Goal: Task Accomplishment & Management: Manage account settings

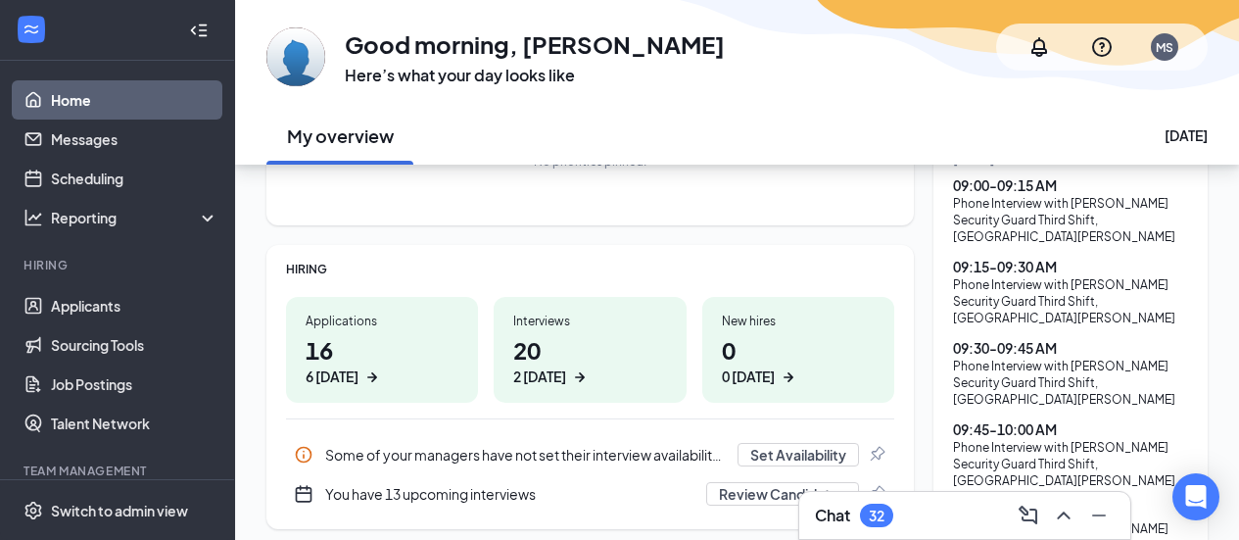
scroll to position [196, 0]
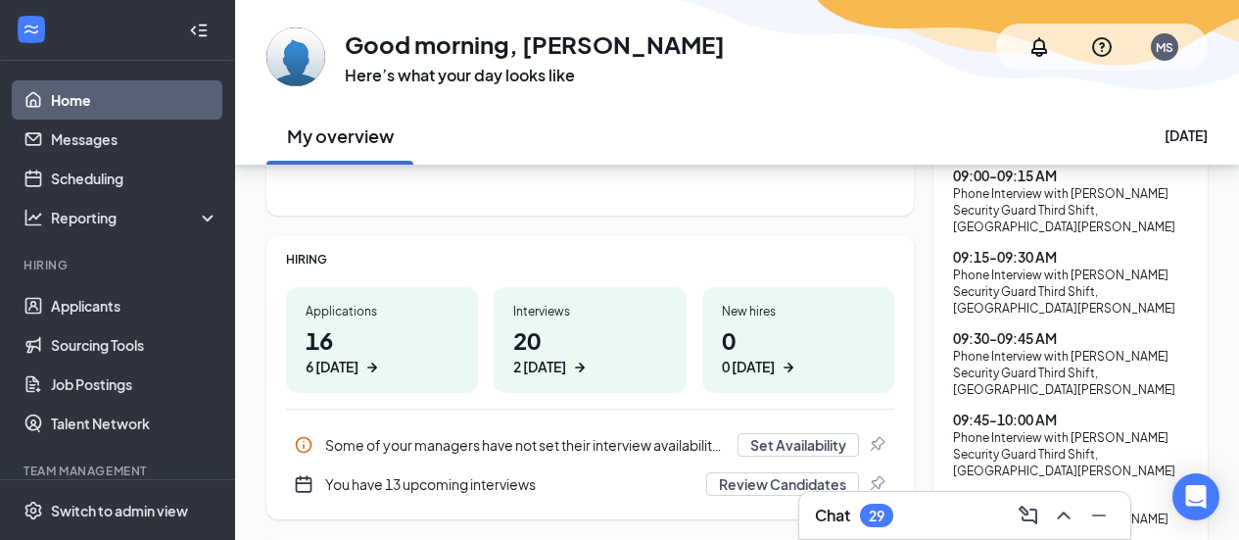
click at [899, 517] on div "Chat 29" at bounding box center [965, 515] width 300 height 31
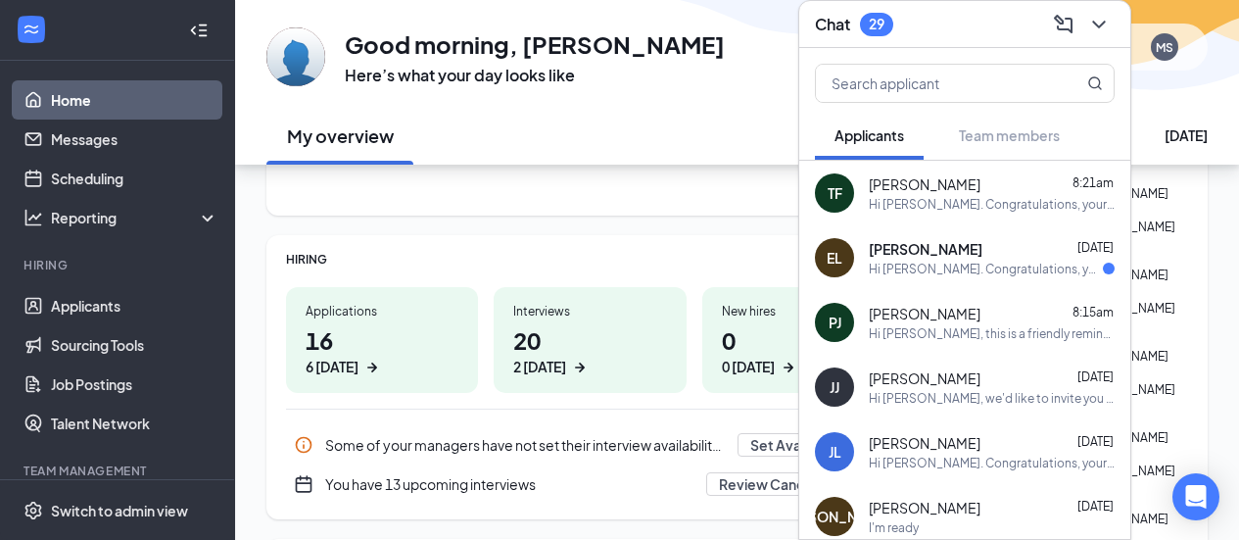
click at [953, 27] on div "Chat 29" at bounding box center [965, 24] width 300 height 30
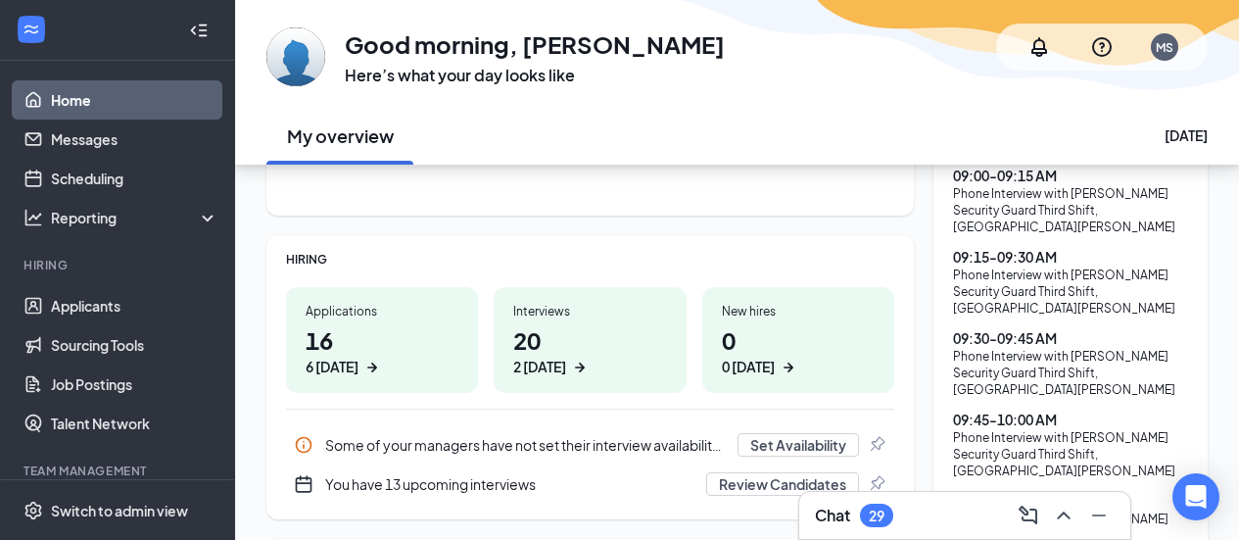
click at [952, 508] on div "Chat 29" at bounding box center [965, 515] width 300 height 31
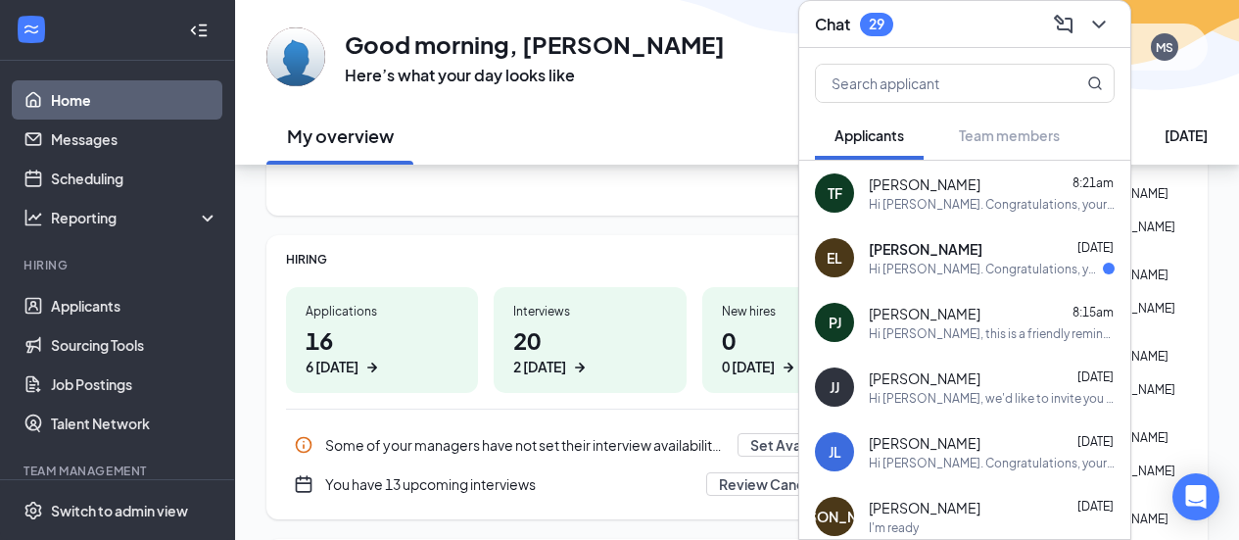
click at [934, 189] on span "[PERSON_NAME]" at bounding box center [925, 184] width 112 height 20
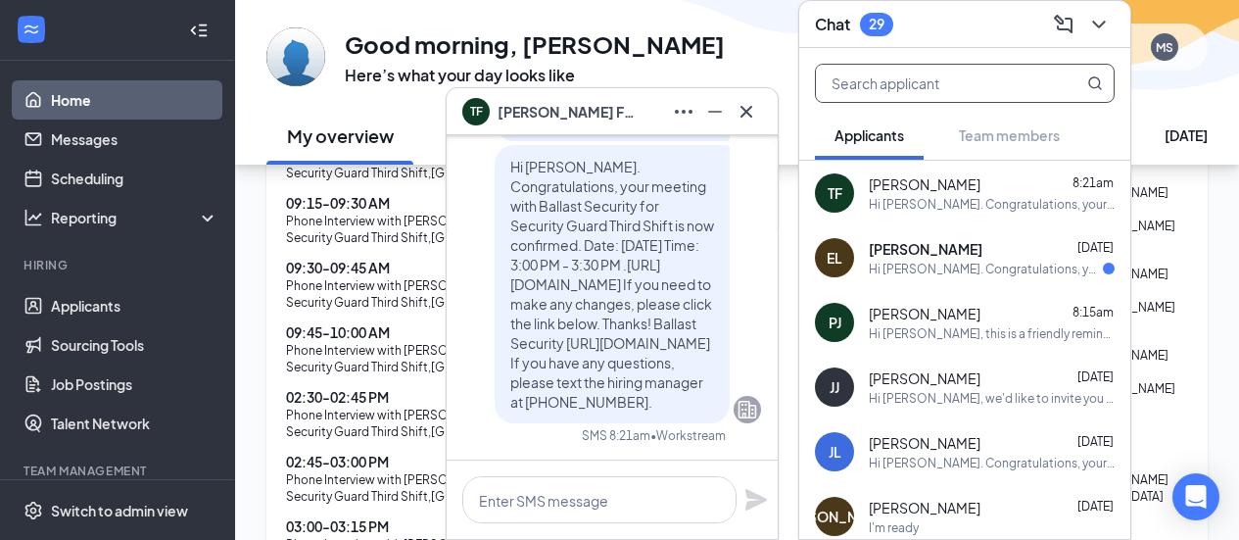
scroll to position [686, 0]
click at [1097, 21] on icon "ChevronDown" at bounding box center [1099, 25] width 24 height 24
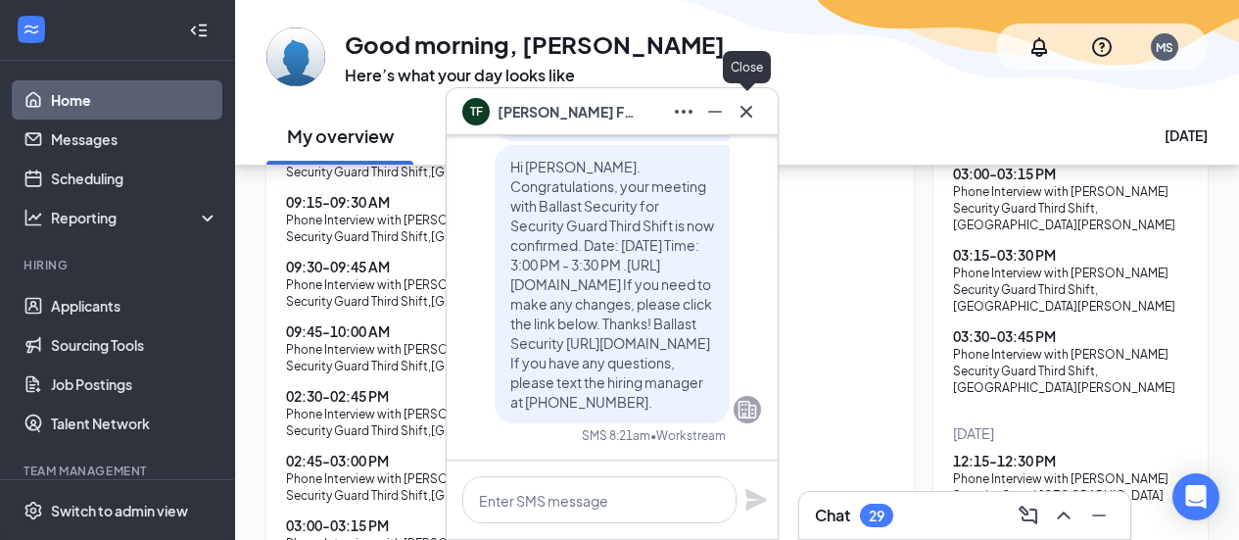
click at [746, 113] on icon "Cross" at bounding box center [747, 112] width 24 height 24
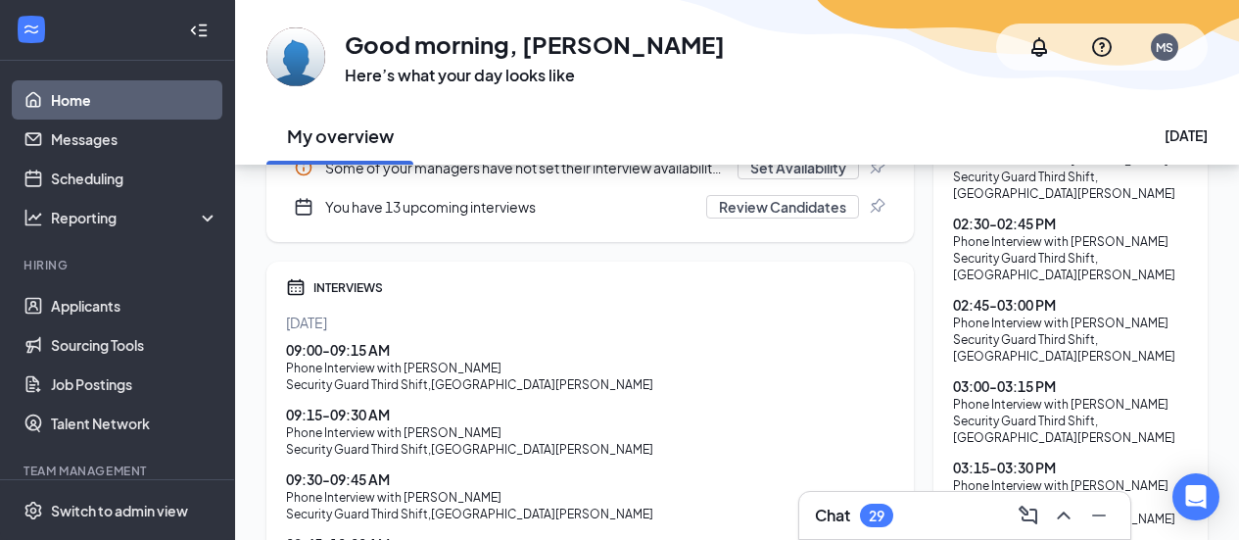
scroll to position [294, 0]
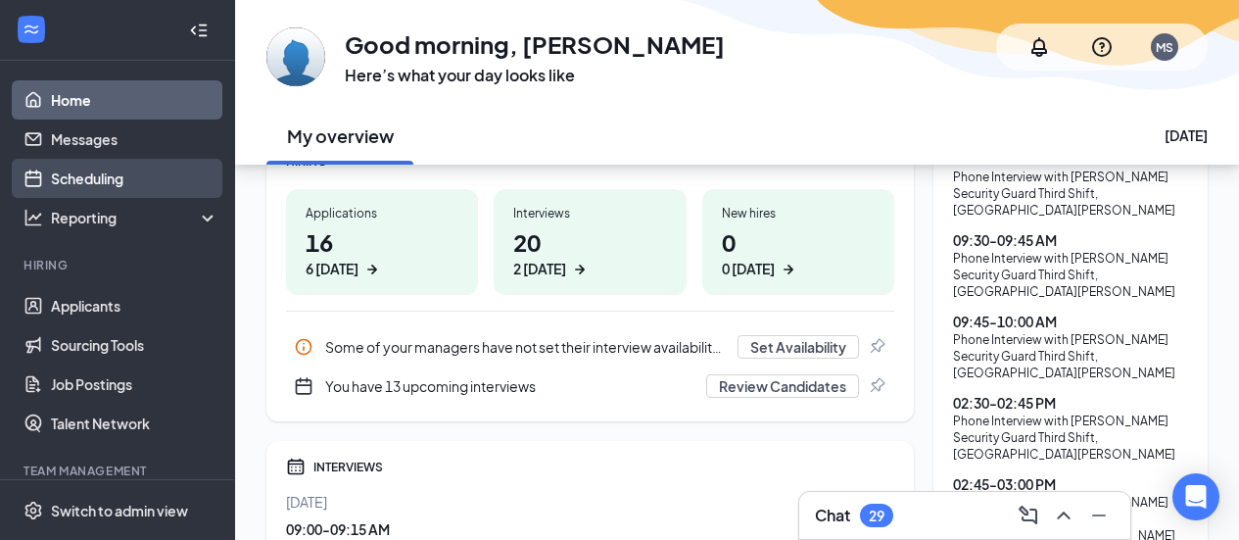
click at [112, 187] on link "Scheduling" at bounding box center [135, 178] width 168 height 39
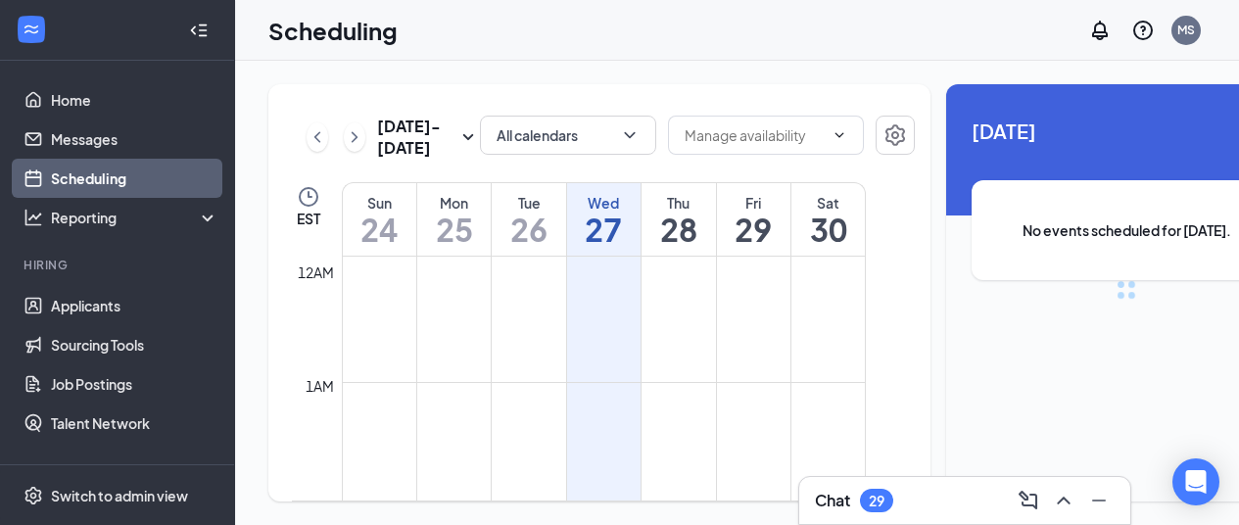
scroll to position [963, 0]
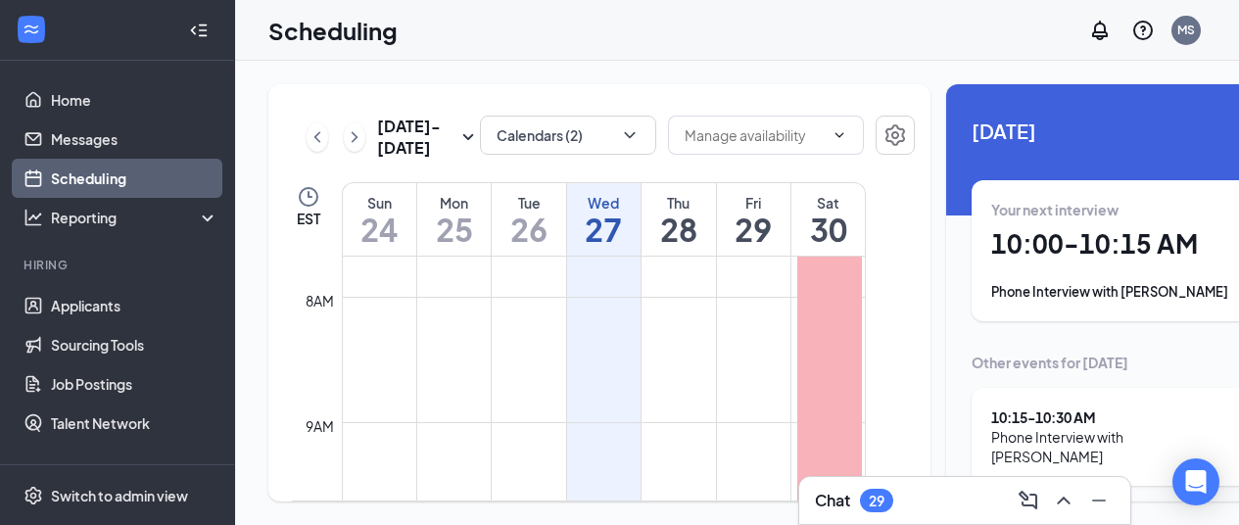
click at [1075, 258] on h1 "10:00 - 10:15 AM" at bounding box center [1126, 243] width 270 height 33
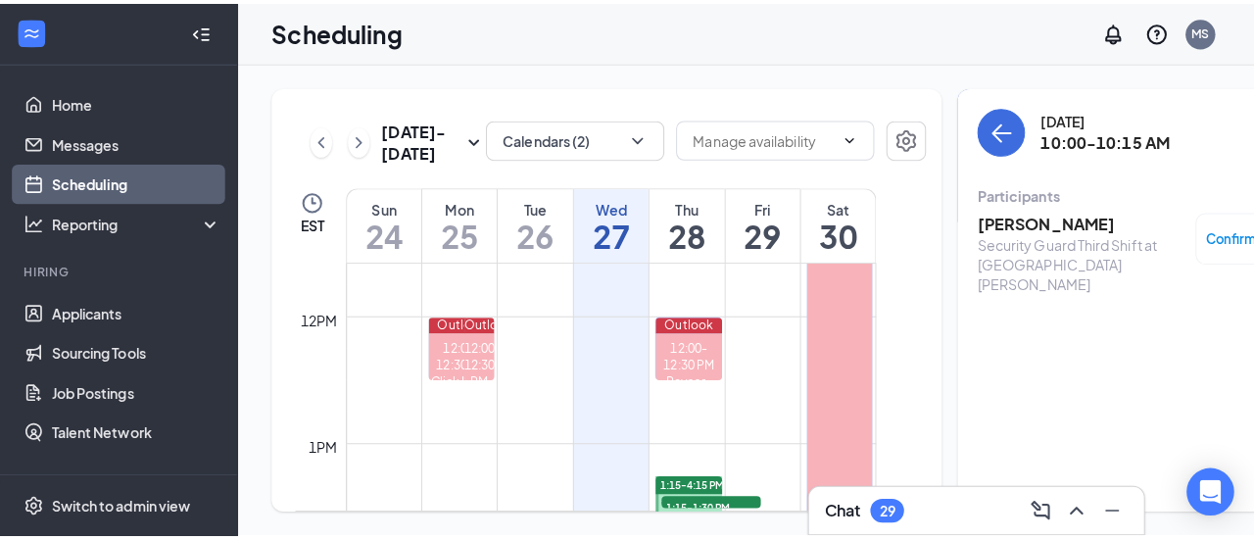
scroll to position [1551, 0]
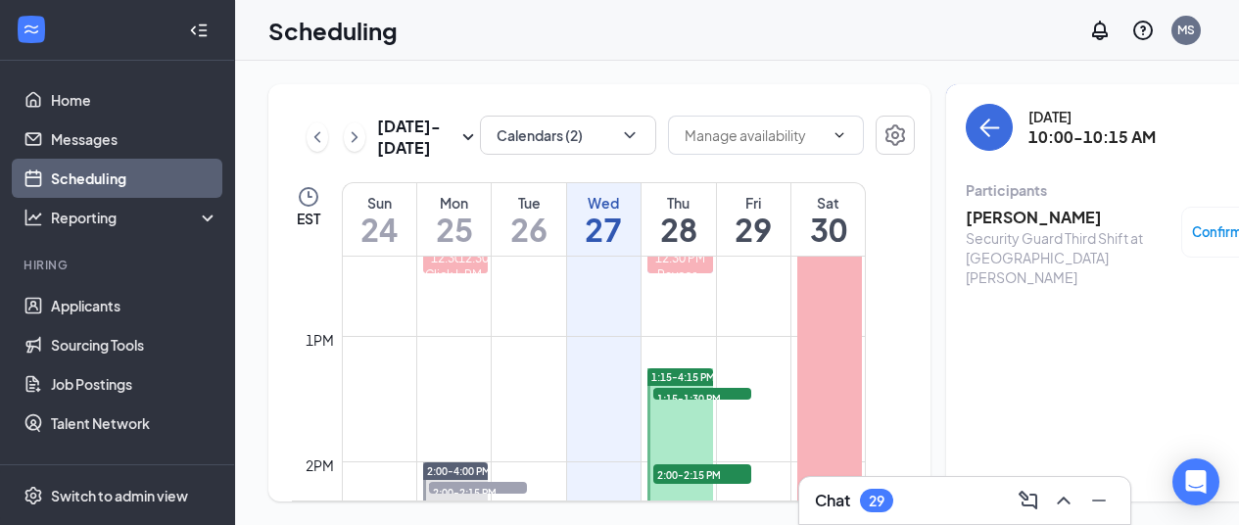
click at [996, 217] on h3 "[PERSON_NAME]" at bounding box center [1069, 218] width 206 height 22
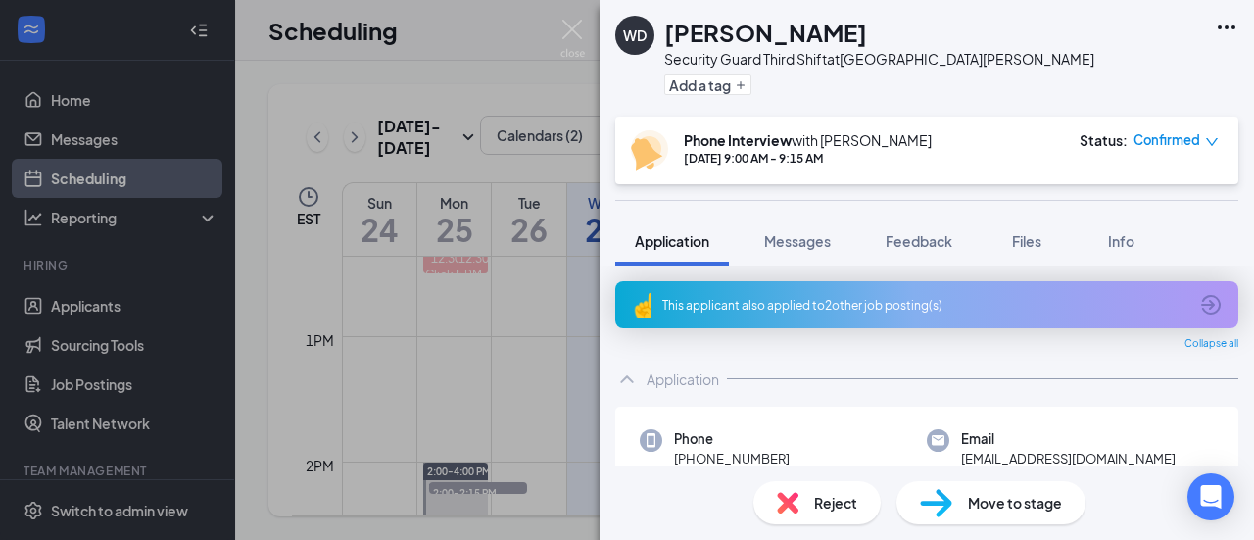
click at [885, 297] on div "This applicant also applied to 2 other job posting(s)" at bounding box center [924, 305] width 525 height 17
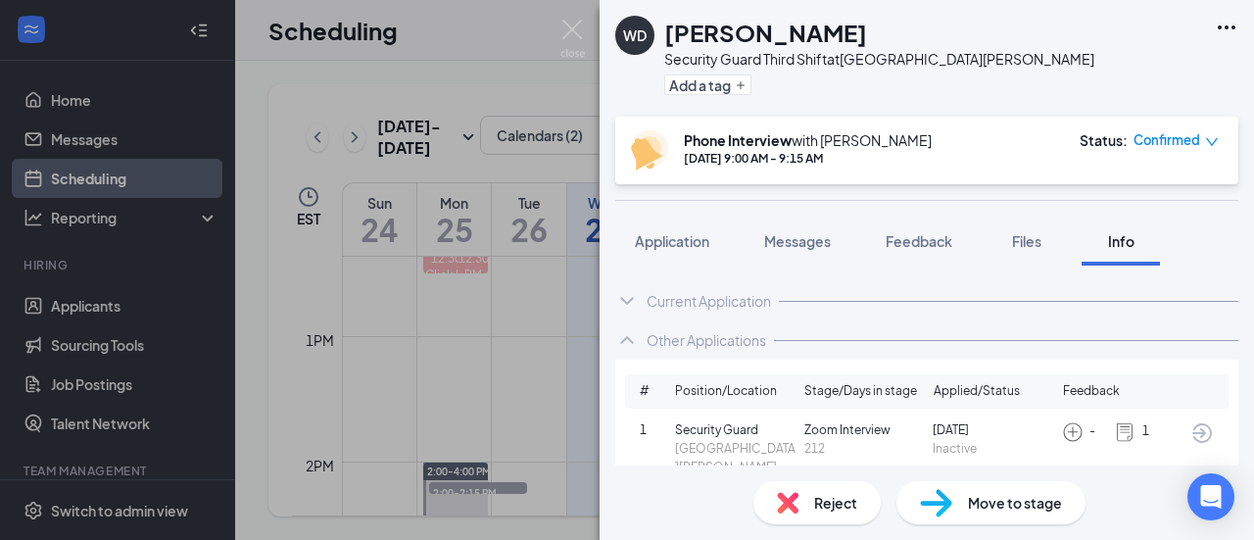
click at [681, 239] on span "Application" at bounding box center [672, 241] width 74 height 18
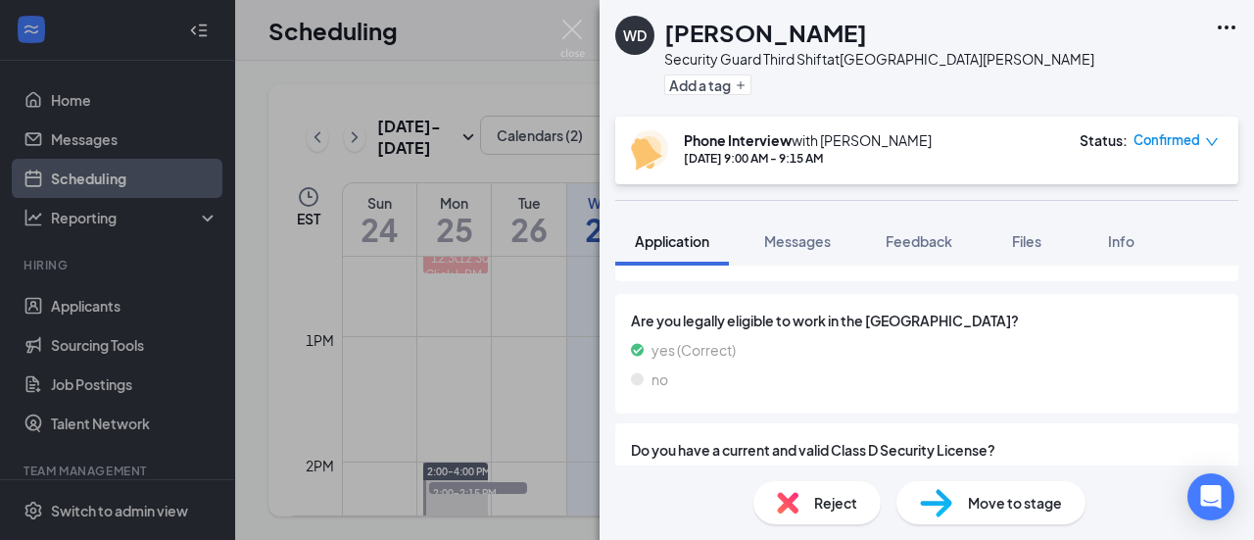
scroll to position [1567, 0]
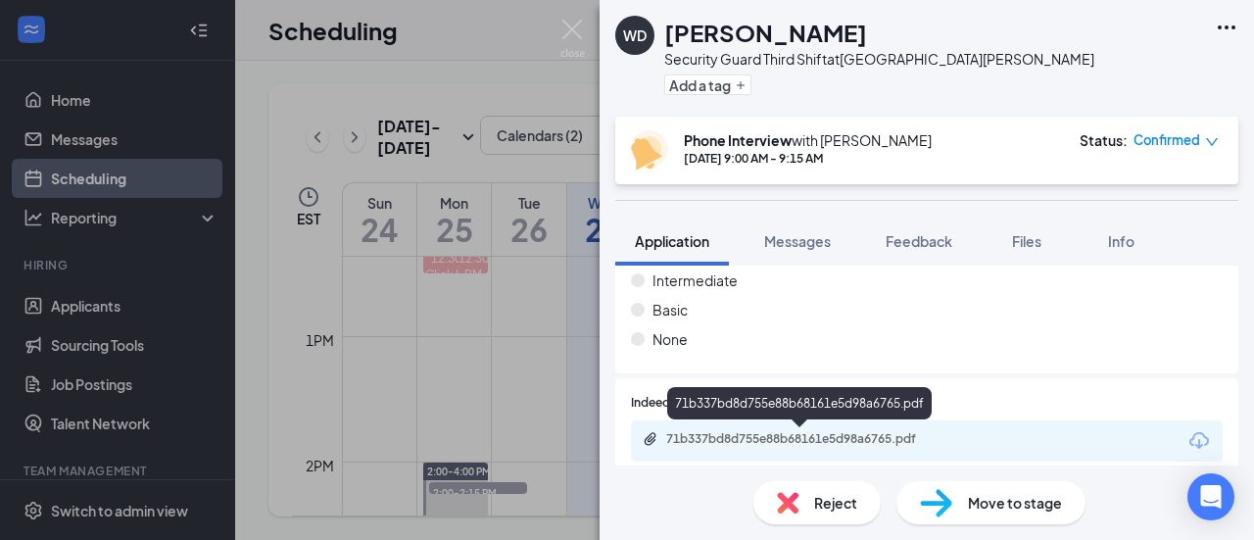
click at [839, 433] on div "71b337bd8d755e88b68161e5d98a6765.pdf" at bounding box center [803, 439] width 274 height 16
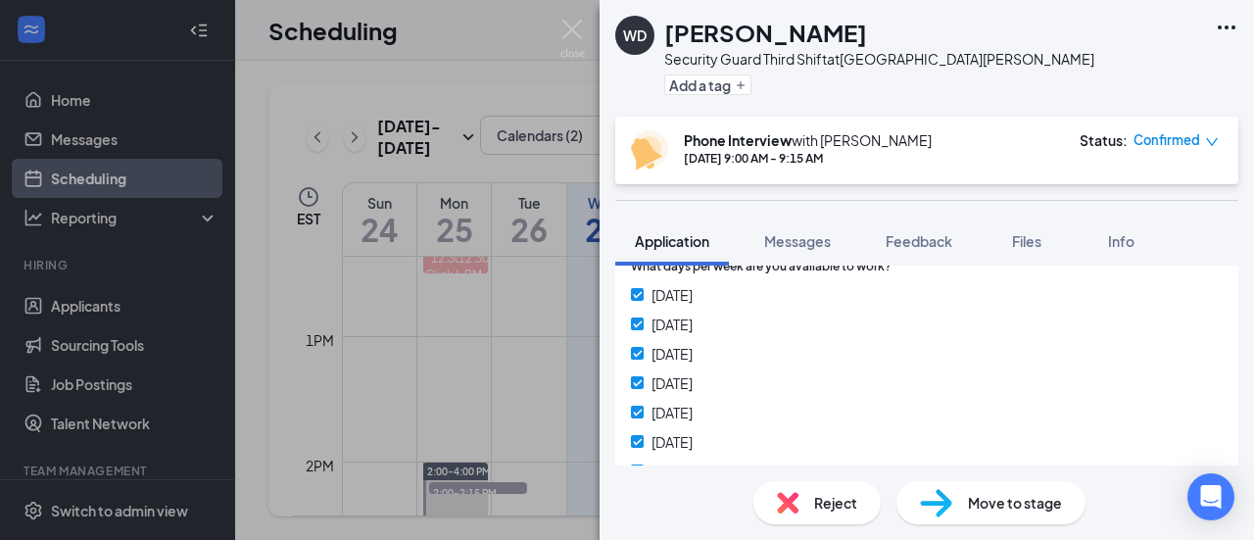
scroll to position [778, 0]
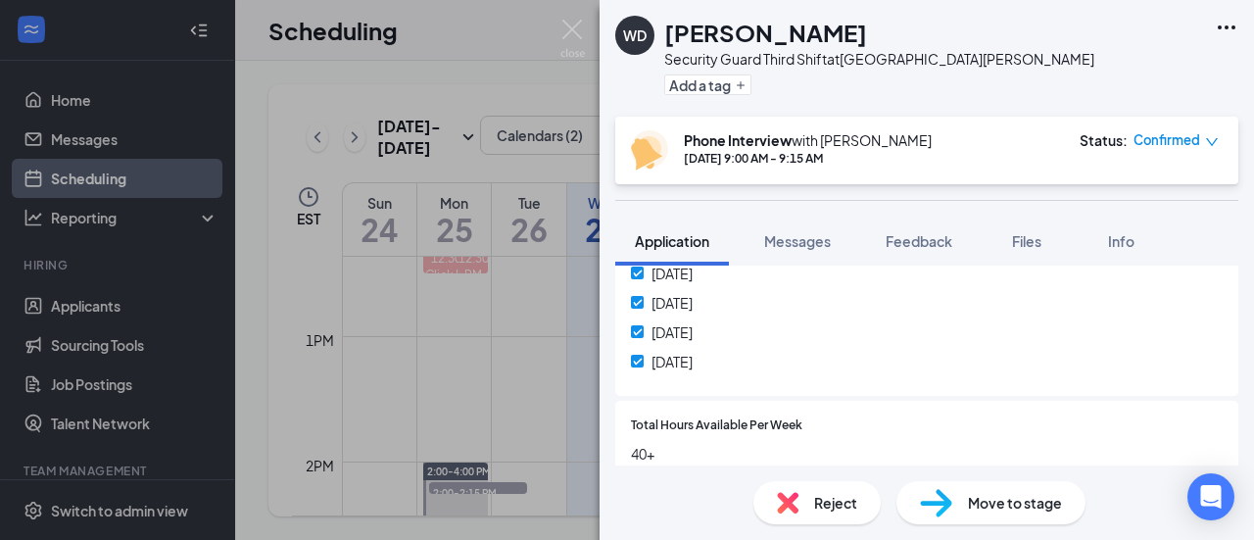
click at [960, 495] on div "Move to stage" at bounding box center [990, 502] width 189 height 43
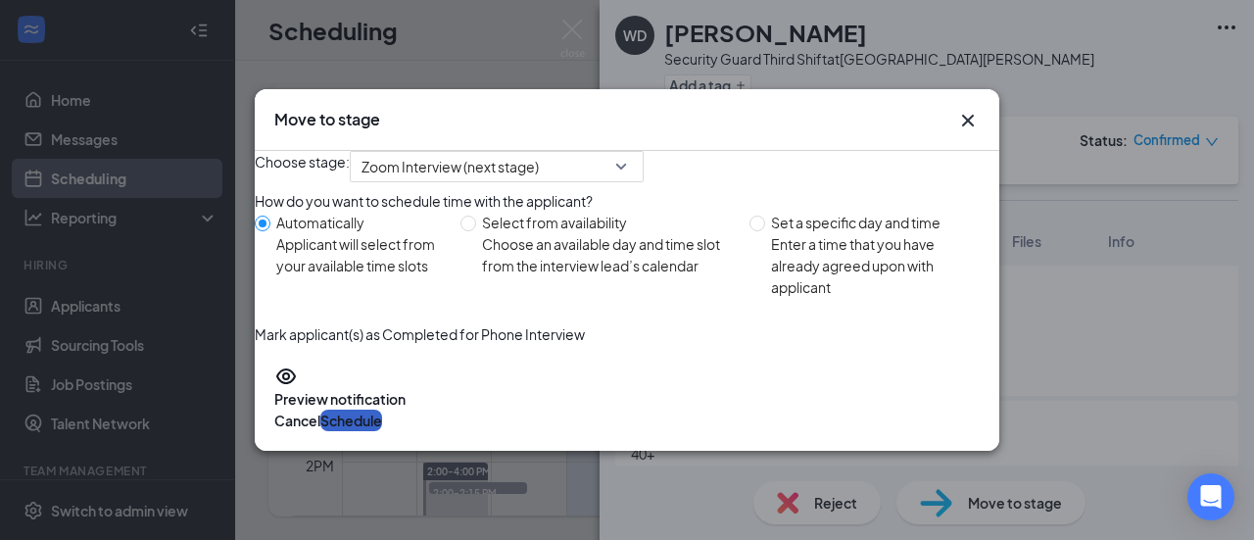
click at [382, 431] on button "Schedule" at bounding box center [351, 420] width 62 height 22
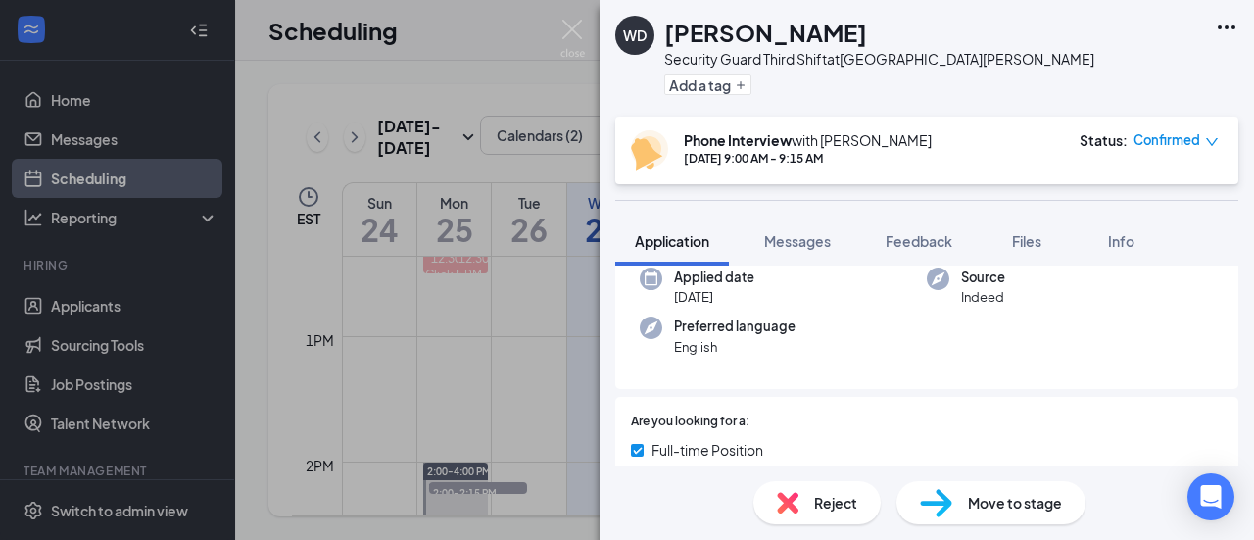
scroll to position [0, 0]
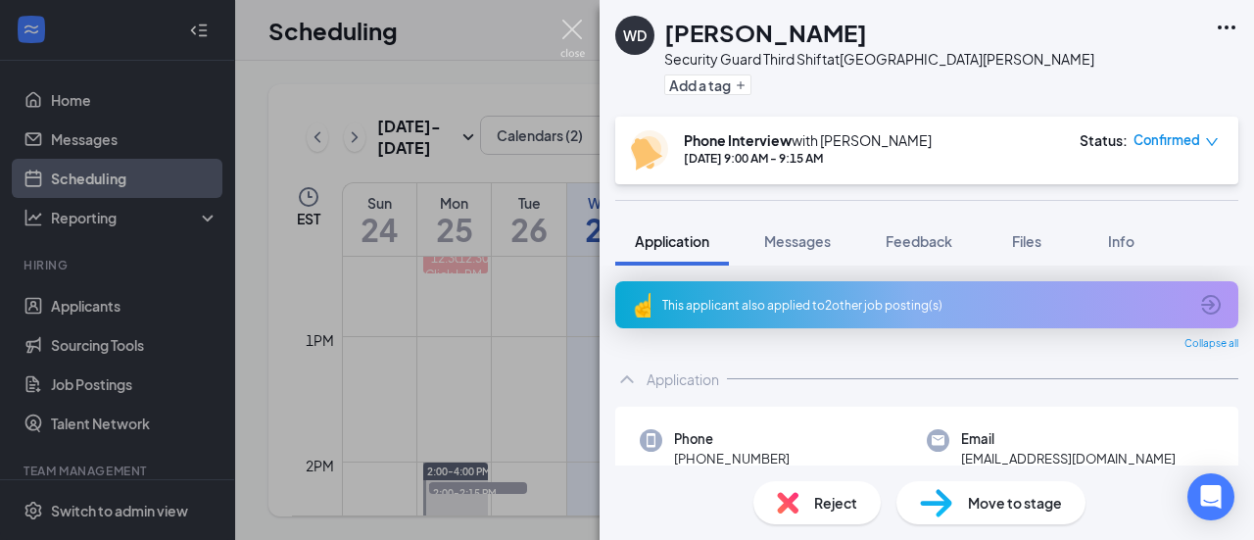
click at [571, 30] on img at bounding box center [572, 39] width 24 height 38
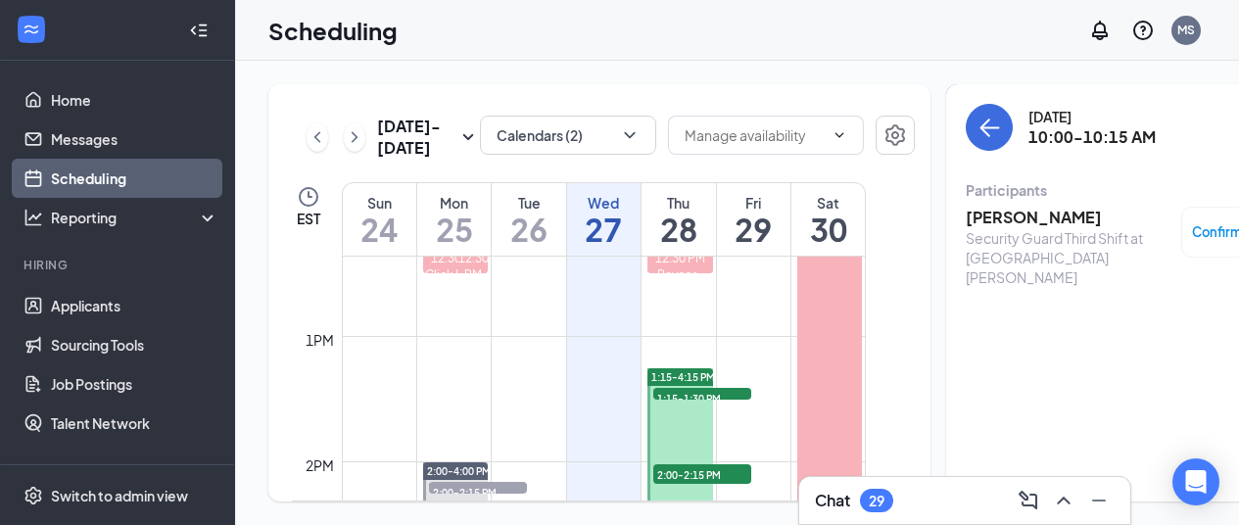
click at [1001, 212] on h3 "[PERSON_NAME]" at bounding box center [1069, 218] width 206 height 22
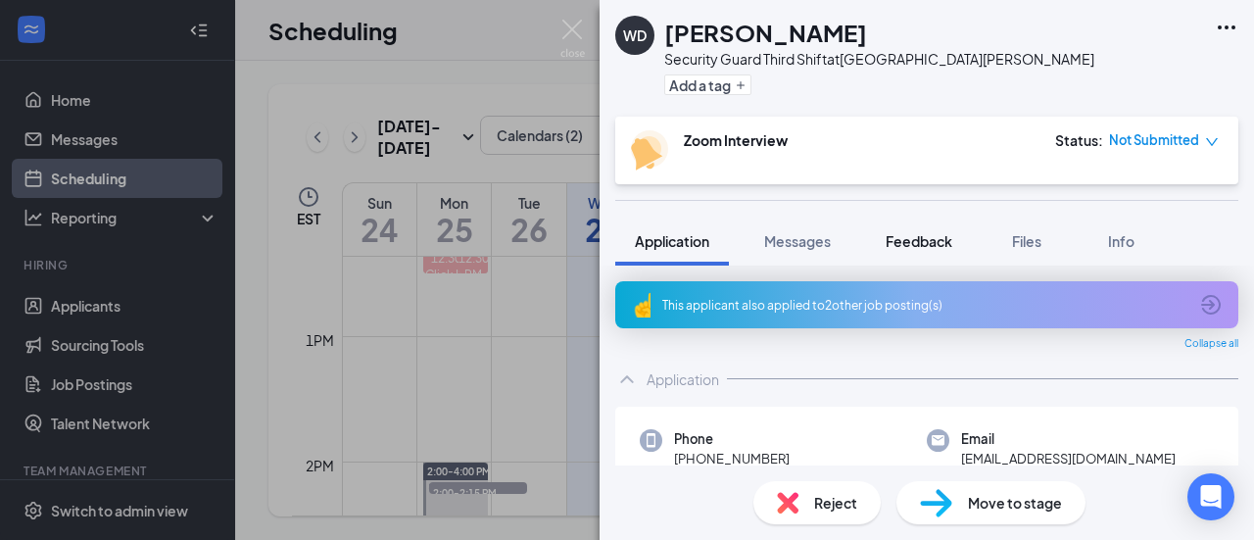
click at [925, 235] on span "Feedback" at bounding box center [919, 241] width 67 height 18
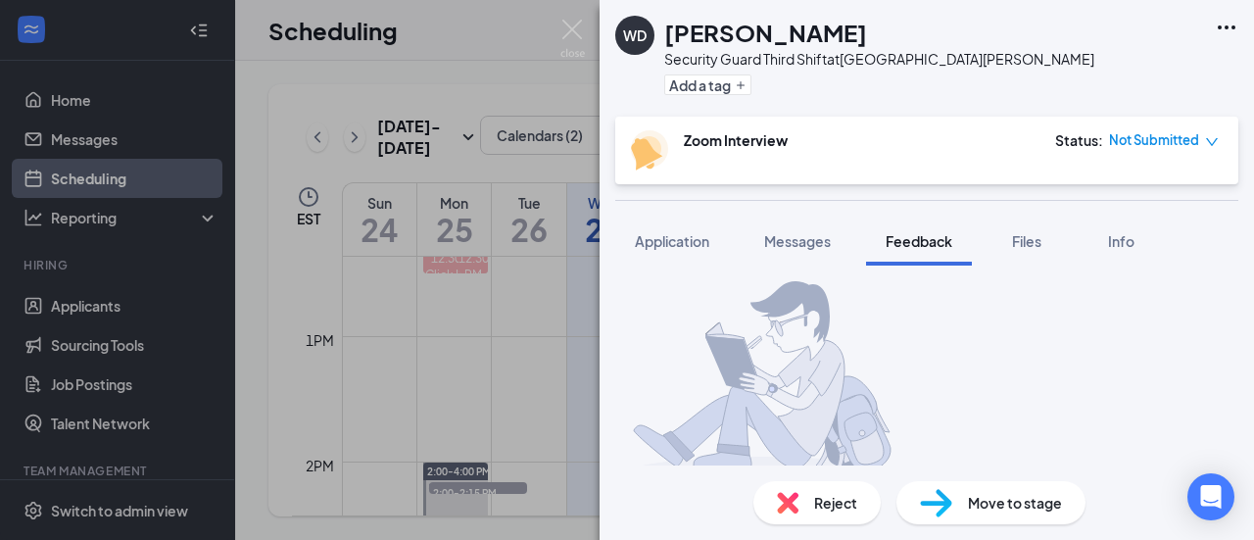
scroll to position [208, 0]
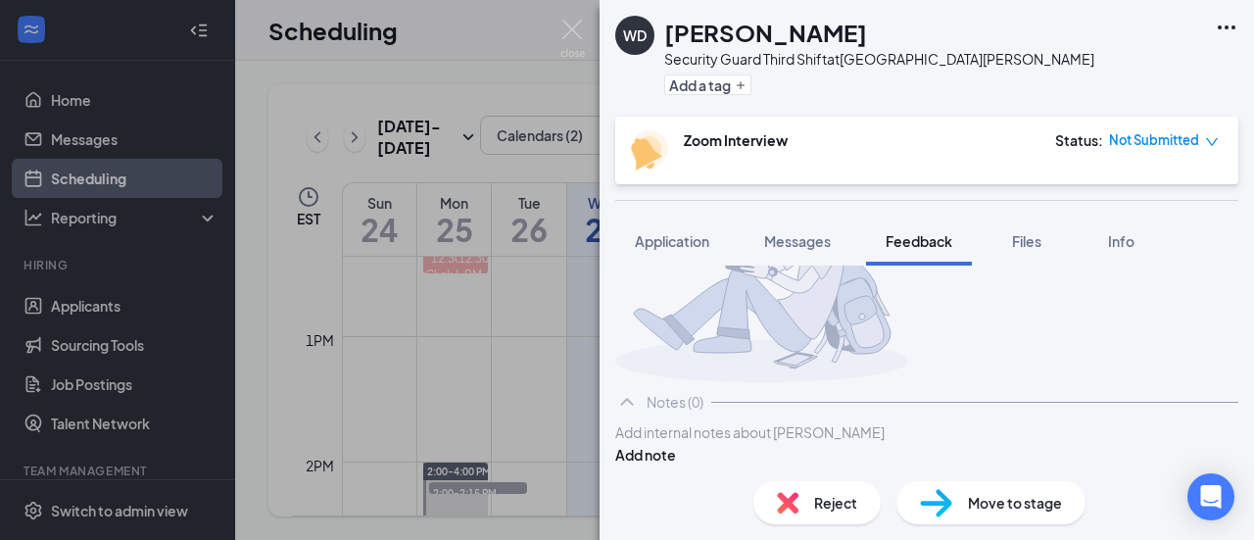
click at [872, 429] on div at bounding box center [926, 432] width 621 height 21
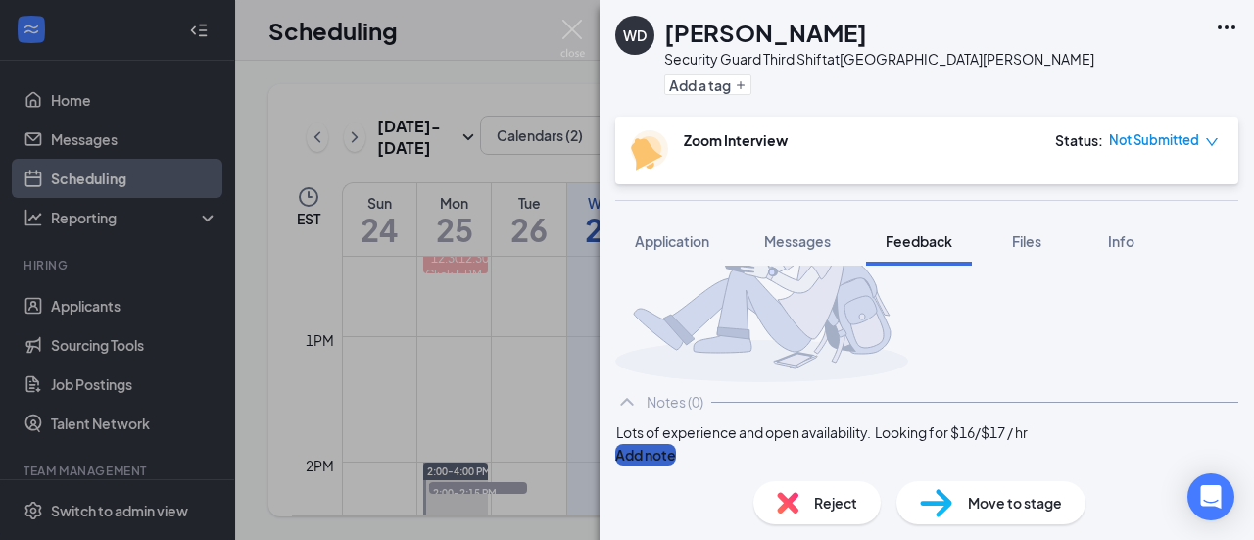
click at [676, 444] on button "Add note" at bounding box center [645, 455] width 61 height 22
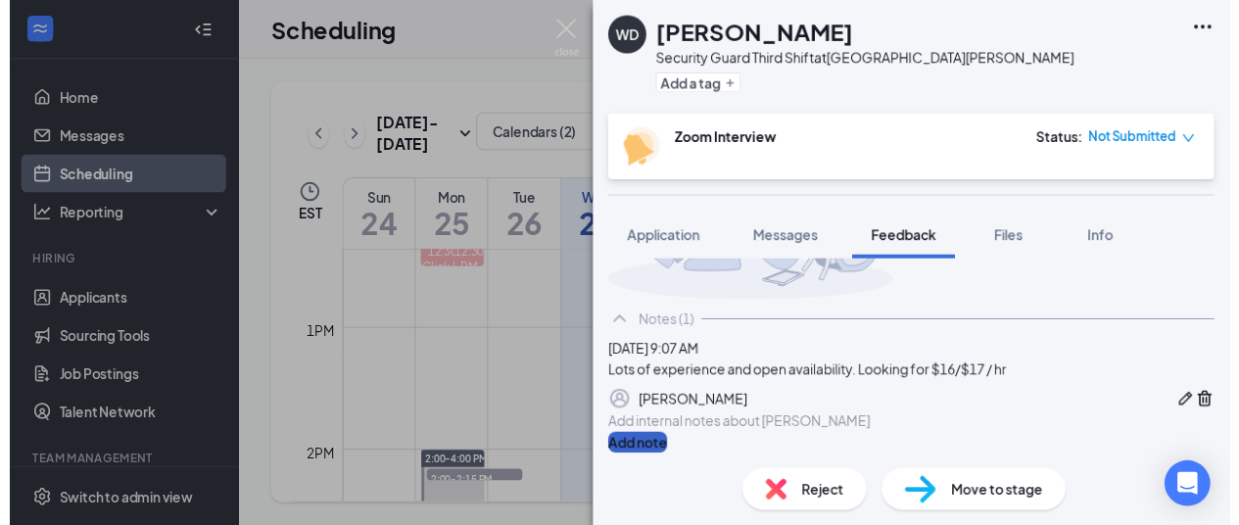
scroll to position [264, 0]
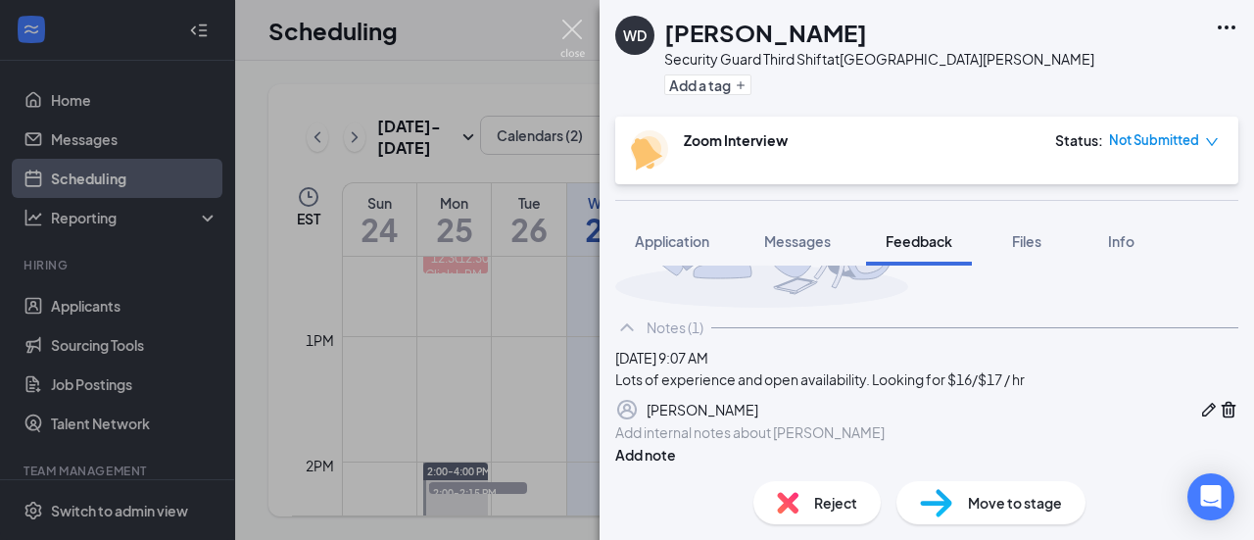
click at [578, 29] on img at bounding box center [572, 39] width 24 height 38
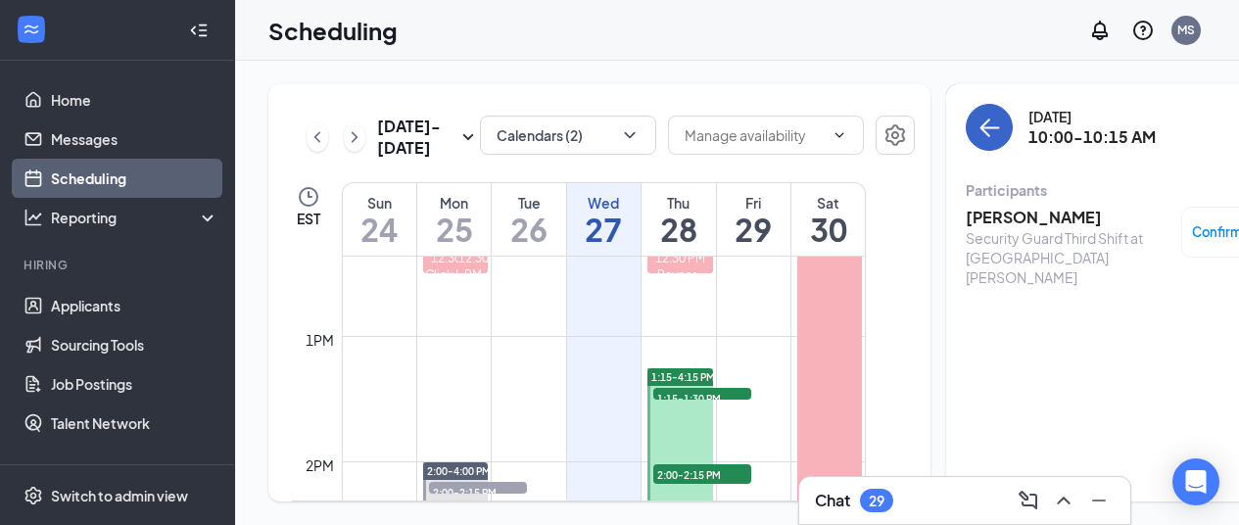
click at [982, 127] on icon "ArrowLeft" at bounding box center [991, 128] width 19 height 2
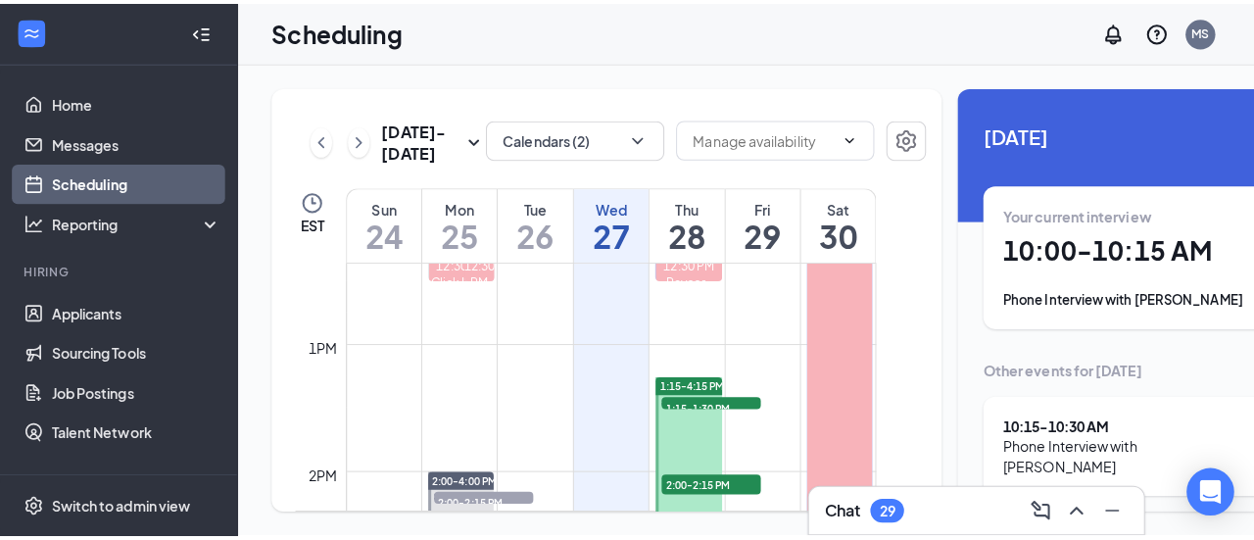
scroll to position [98, 0]
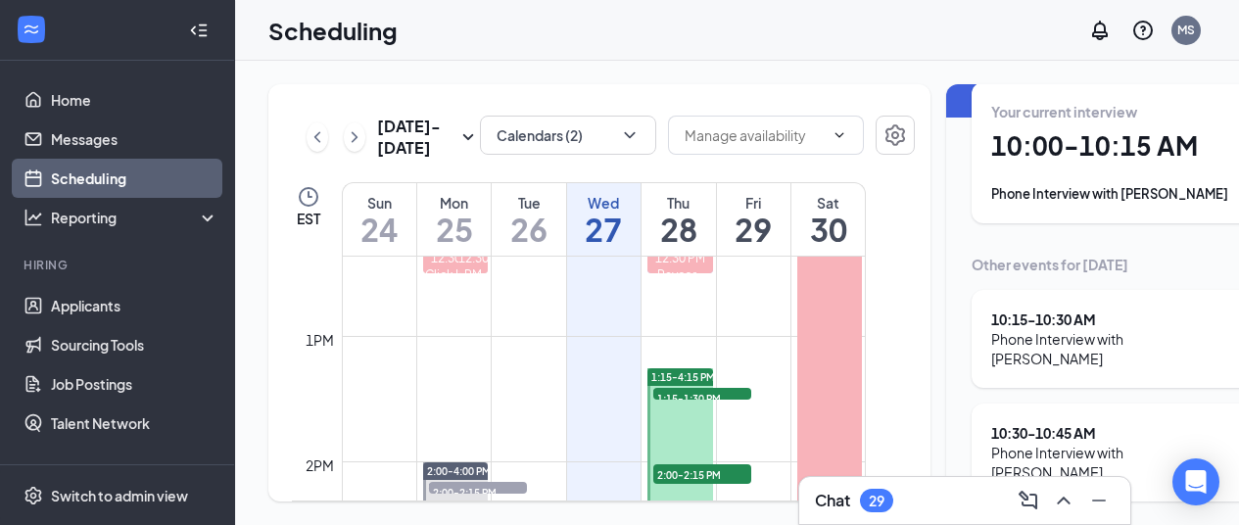
click at [1049, 316] on div "10:15 - 10:30 AM" at bounding box center [1112, 320] width 242 height 20
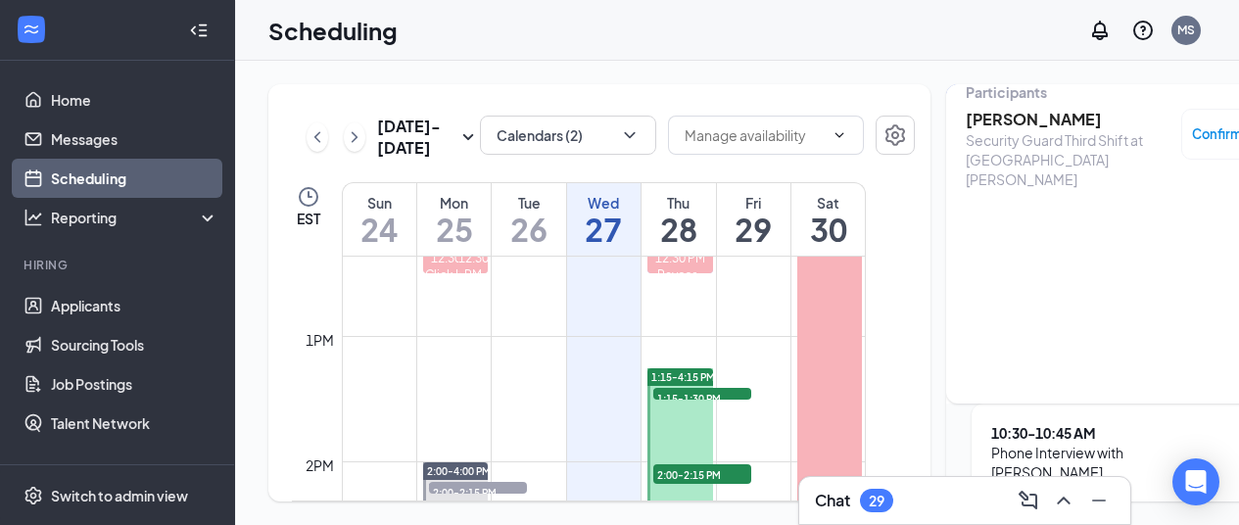
click at [993, 115] on h3 "[PERSON_NAME]" at bounding box center [1069, 120] width 206 height 22
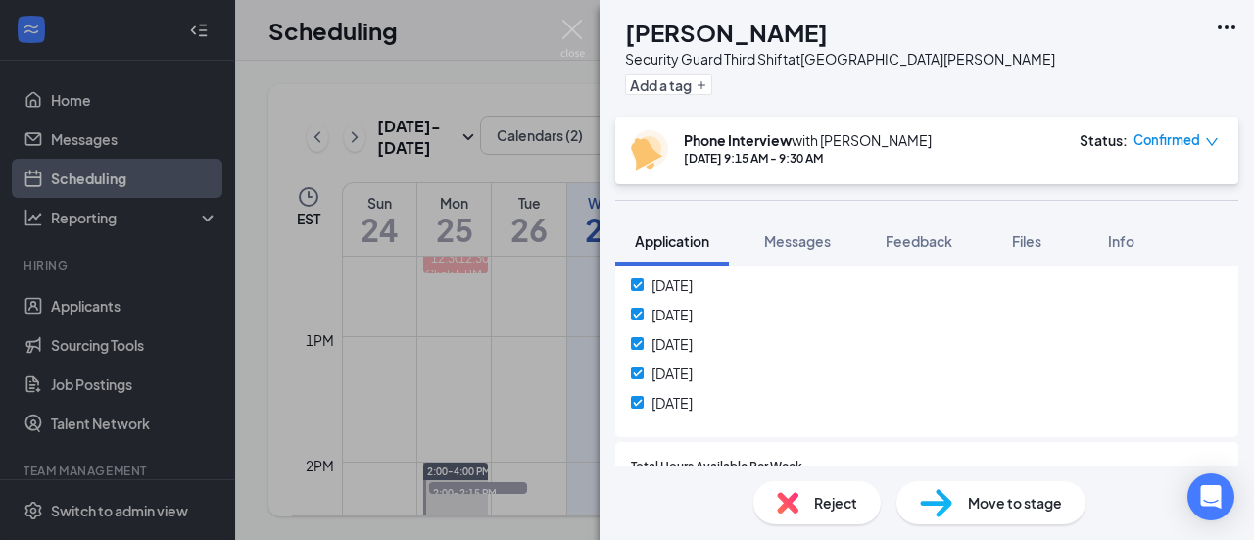
scroll to position [686, 0]
click at [956, 326] on div "[DATE] [DATE] [DATE] [DATE] [DATE] [DATE] [DATE]" at bounding box center [927, 315] width 592 height 206
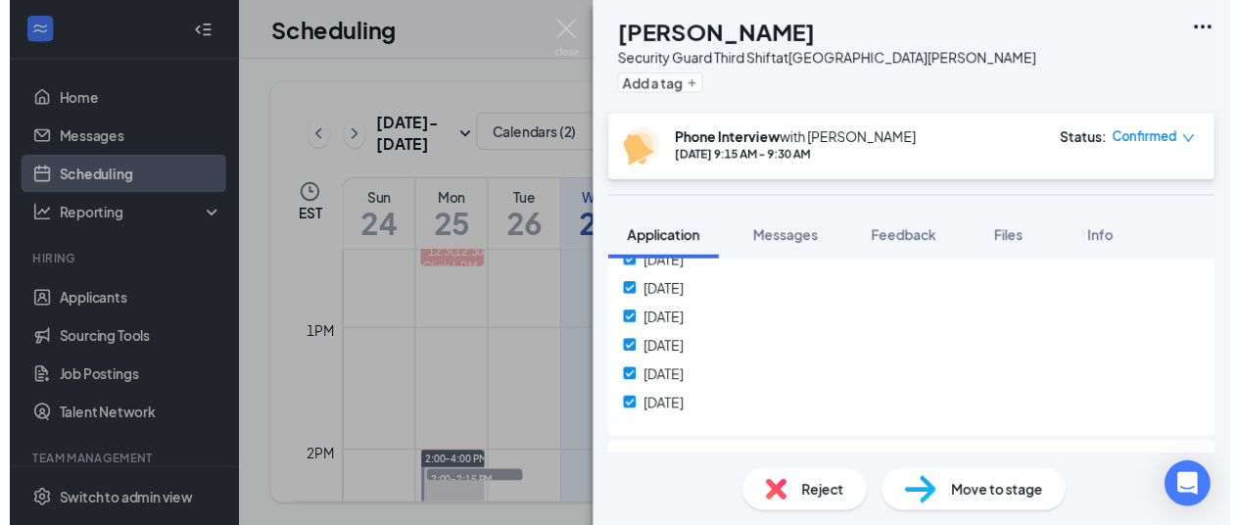
scroll to position [490, 0]
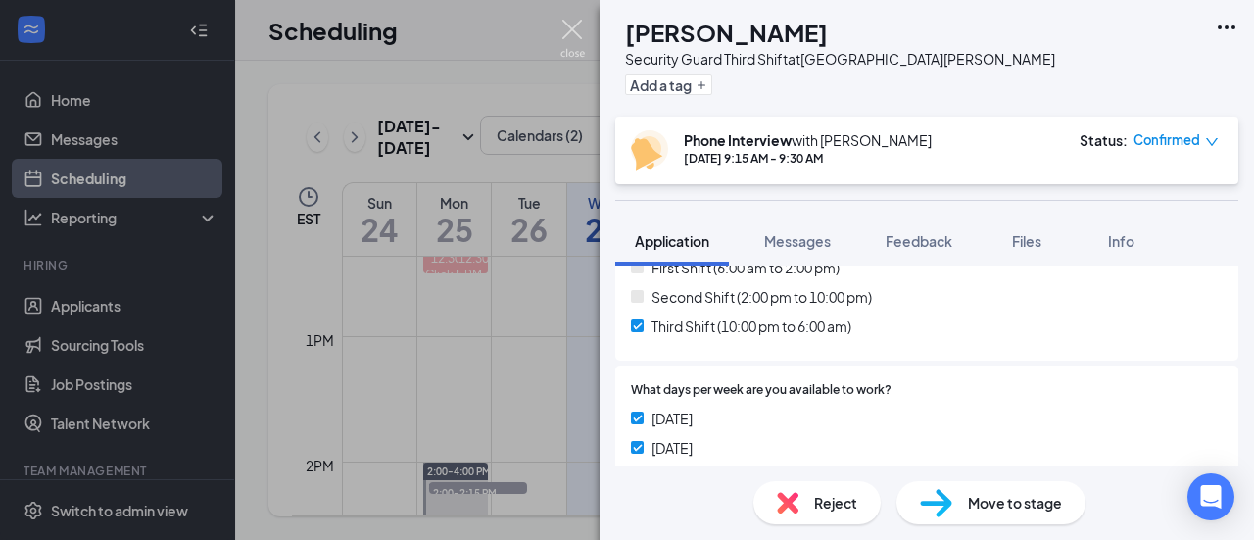
click at [577, 30] on img at bounding box center [572, 39] width 24 height 38
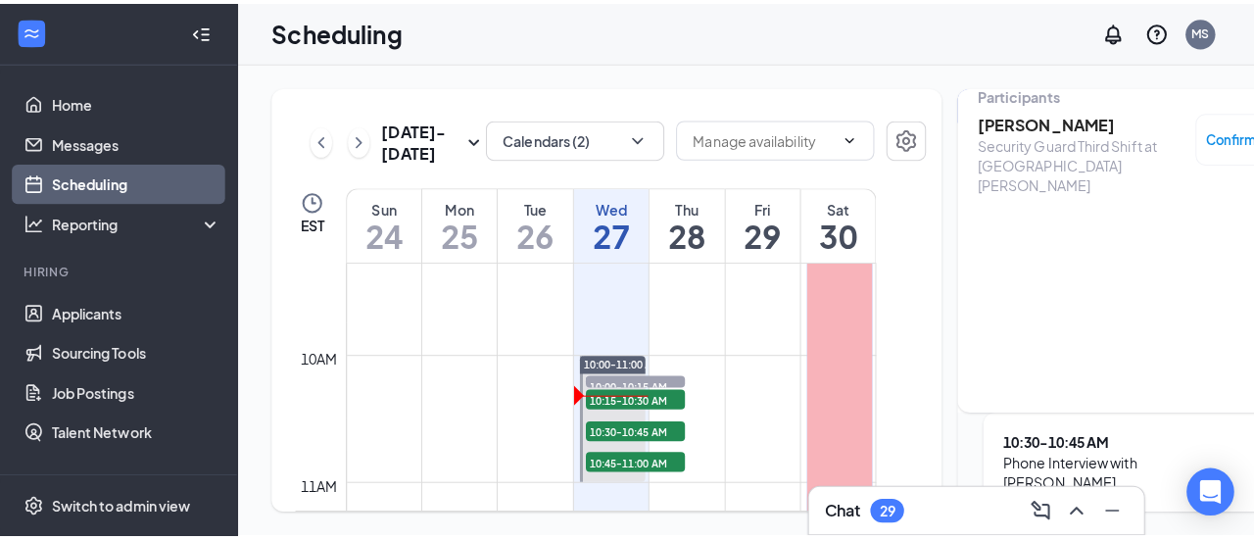
scroll to position [1159, 0]
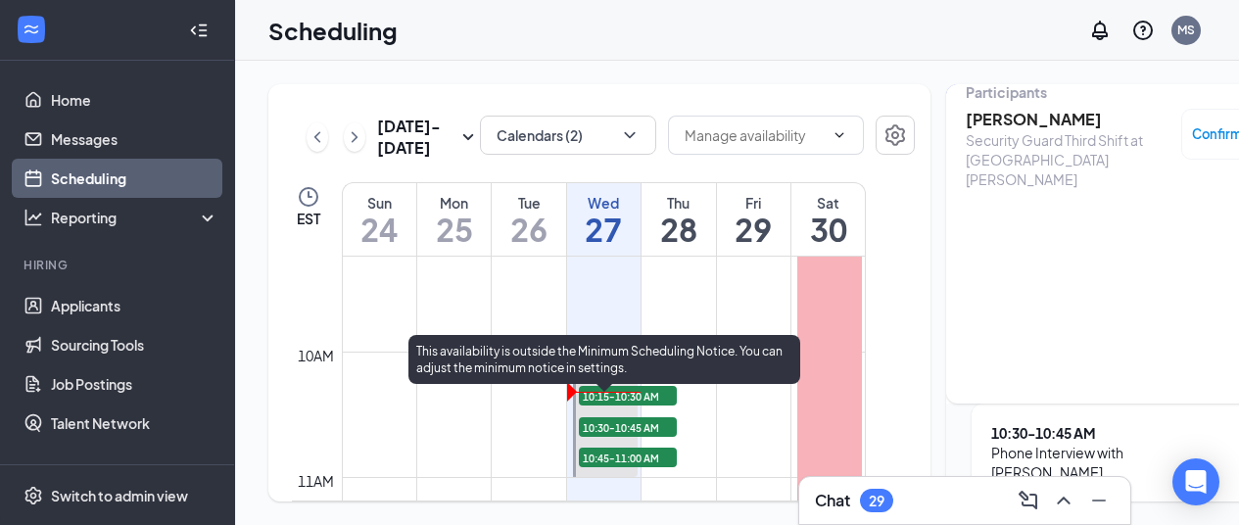
click at [623, 437] on span "10:30-10:45 AM" at bounding box center [628, 427] width 98 height 20
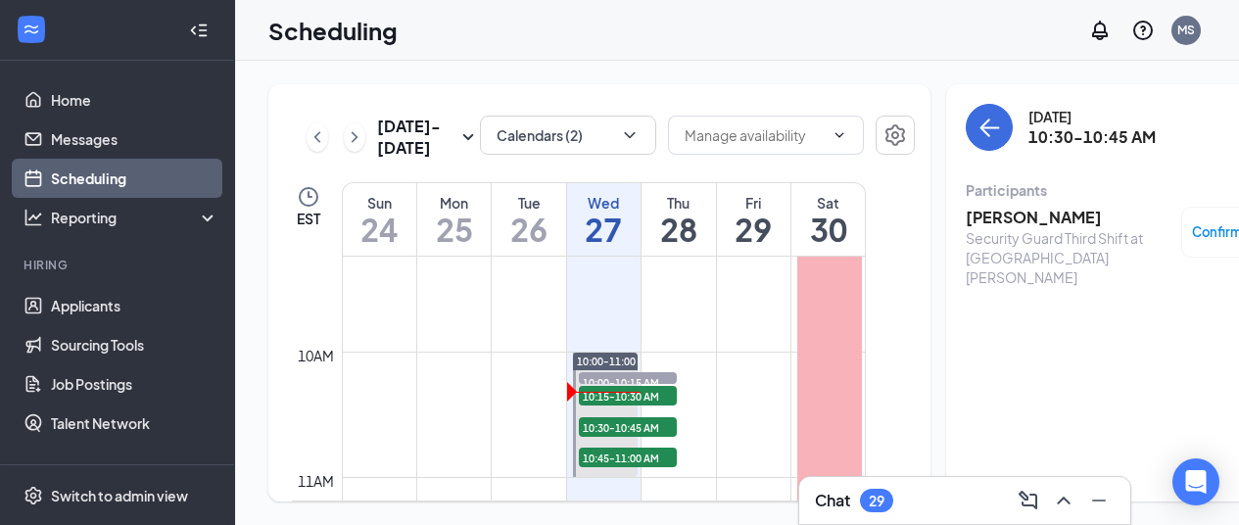
click at [990, 224] on h3 "[PERSON_NAME]" at bounding box center [1069, 218] width 206 height 22
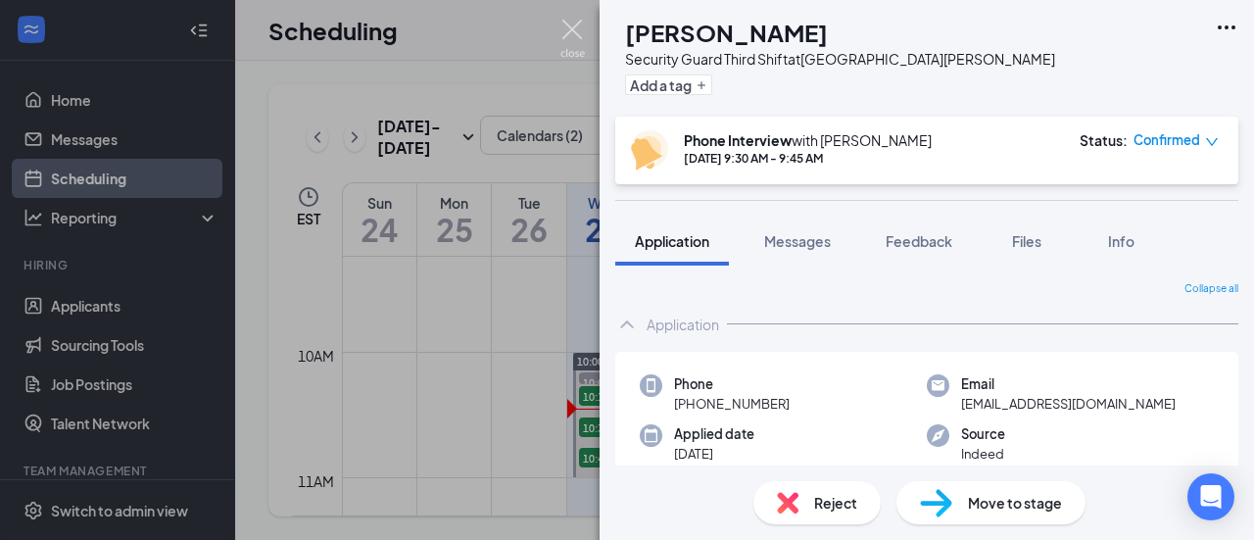
click at [571, 32] on img at bounding box center [572, 39] width 24 height 38
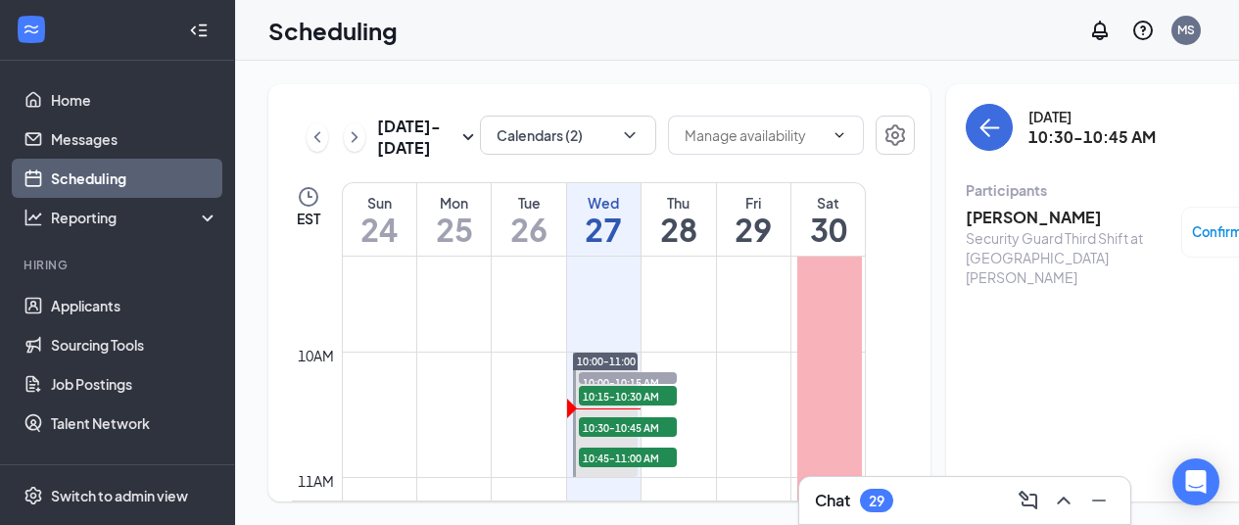
click at [913, 489] on div "Chat 29" at bounding box center [965, 500] width 300 height 31
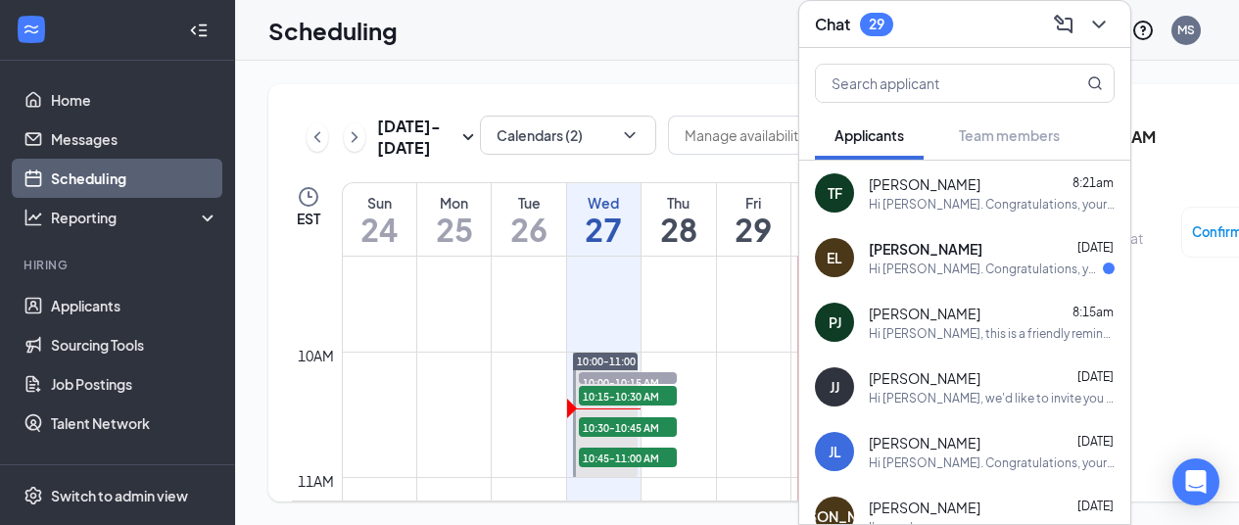
click at [946, 244] on div "[PERSON_NAME] [DATE] Hi [PERSON_NAME]. Congratulations, your meeting with Balla…" at bounding box center [992, 258] width 246 height 38
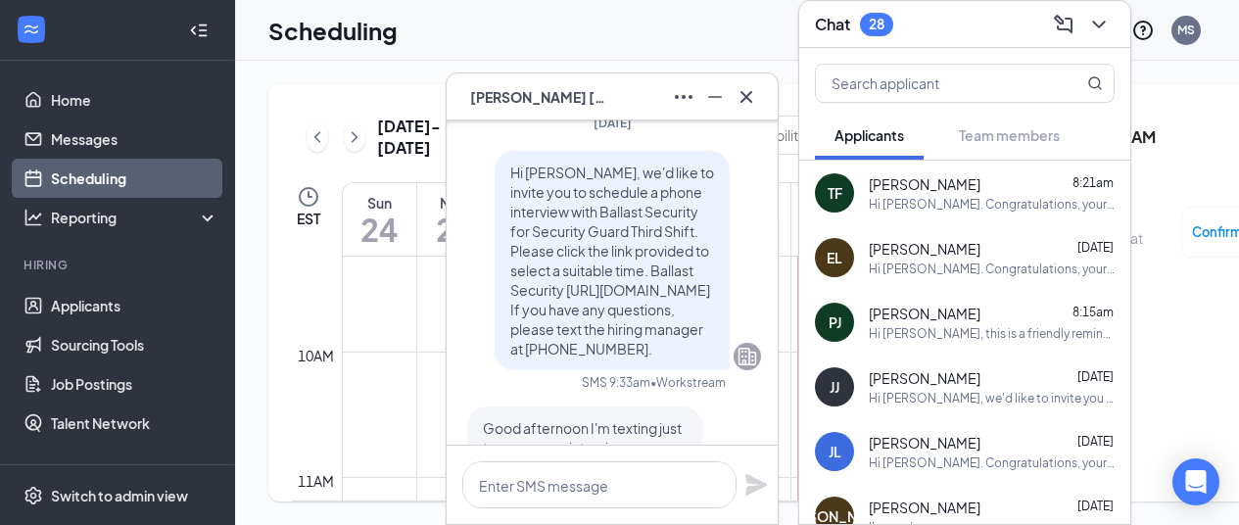
scroll to position [-376, 0]
click at [749, 94] on icon "Cross" at bounding box center [747, 96] width 12 height 12
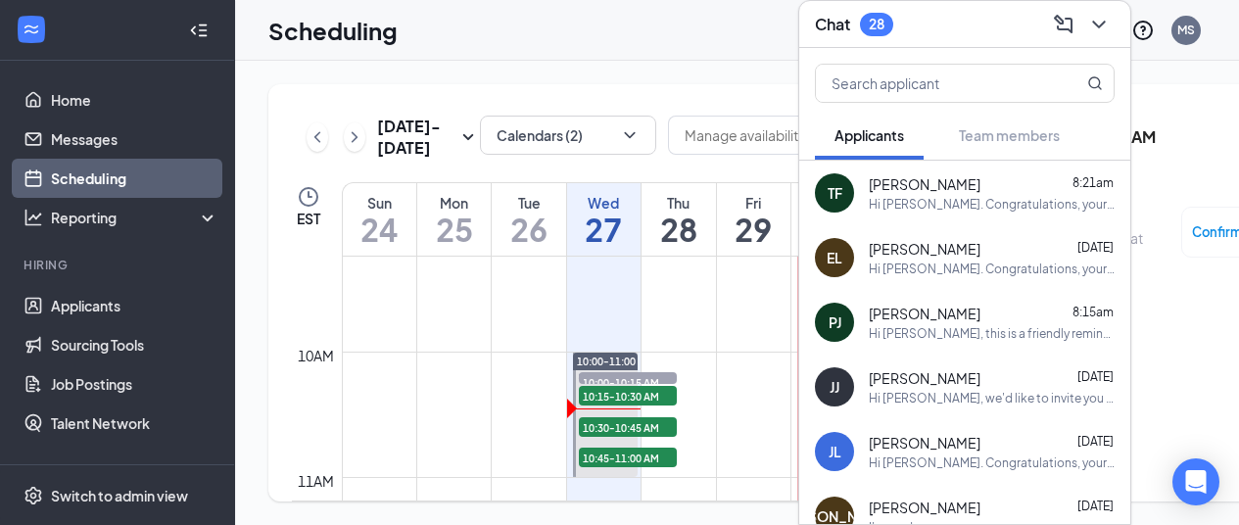
click at [1097, 21] on icon "ChevronDown" at bounding box center [1098, 25] width 13 height 8
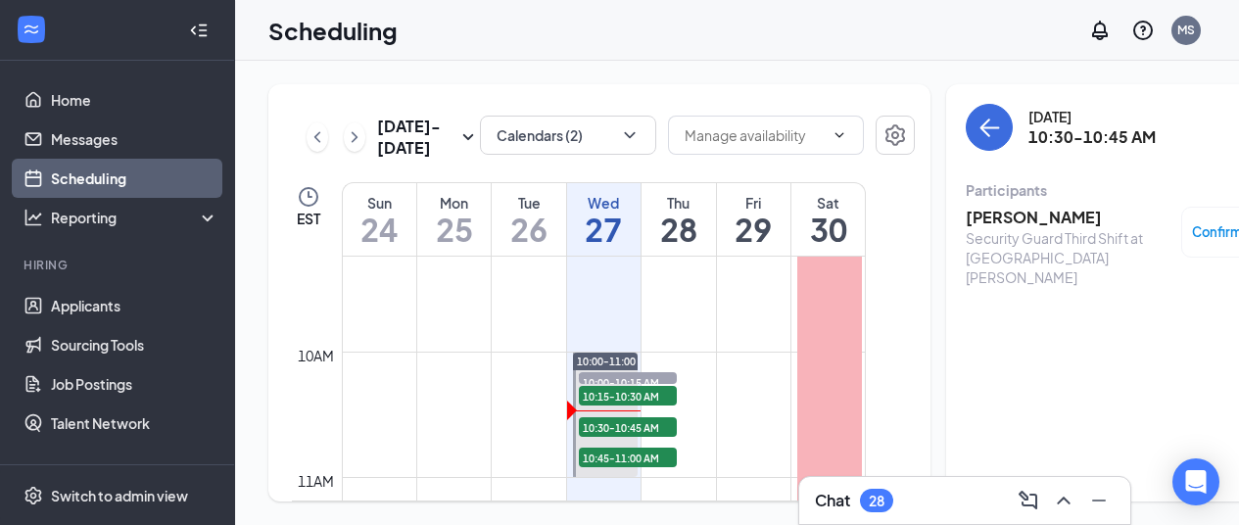
click at [1000, 219] on h3 "[PERSON_NAME]" at bounding box center [1069, 218] width 206 height 22
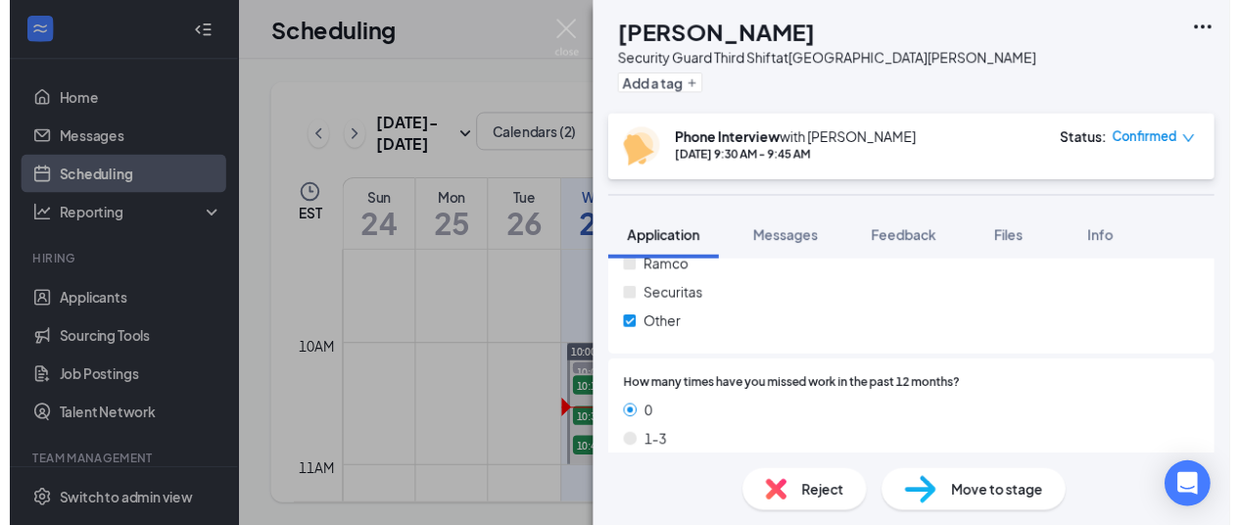
scroll to position [1175, 0]
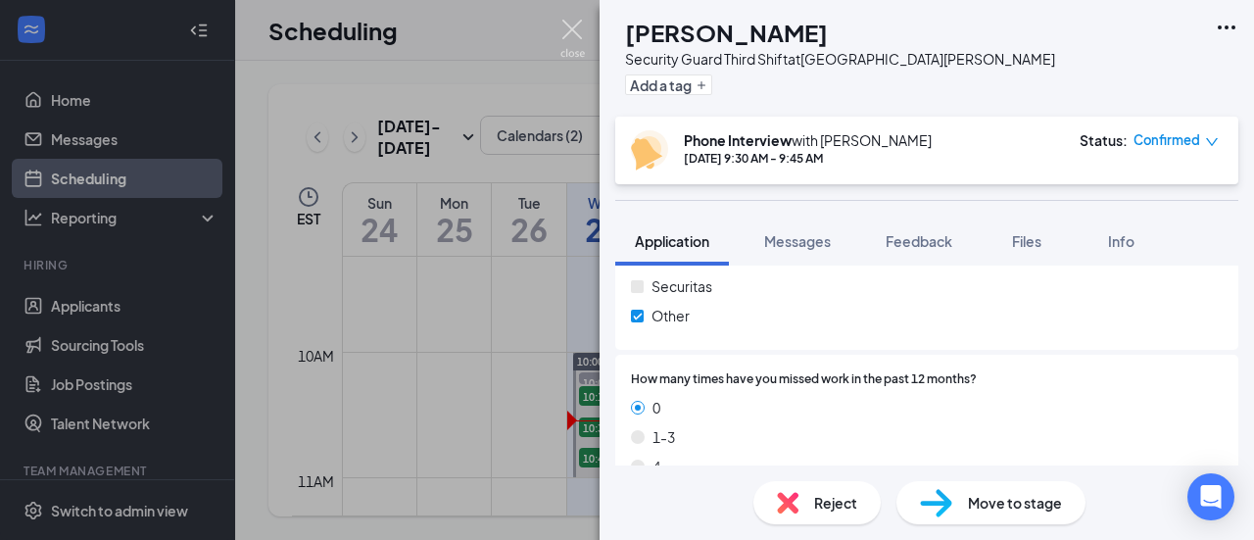
click at [579, 33] on img at bounding box center [572, 39] width 24 height 38
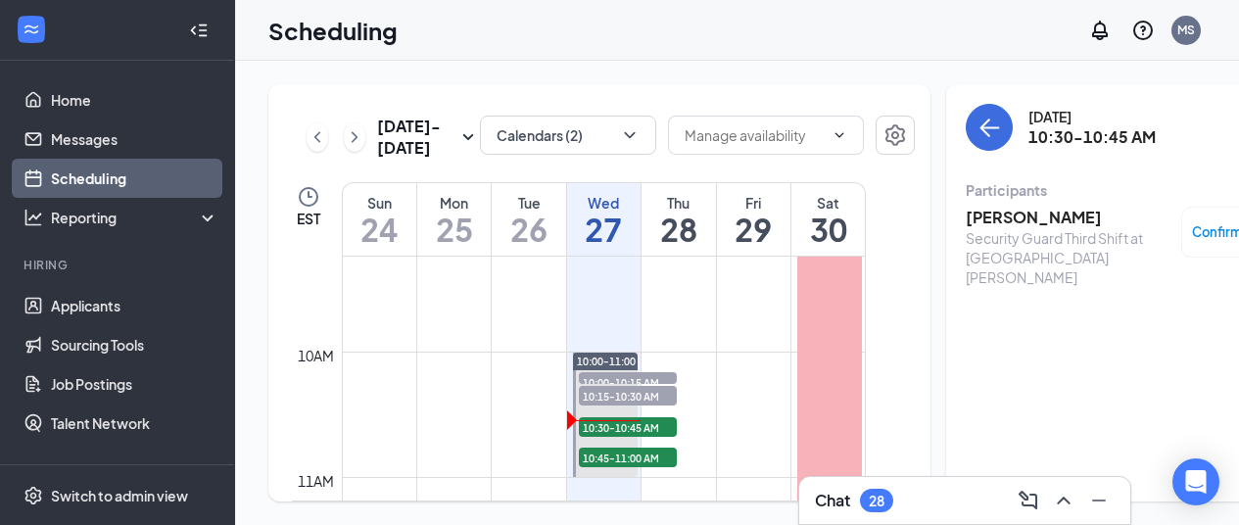
scroll to position [1257, 0]
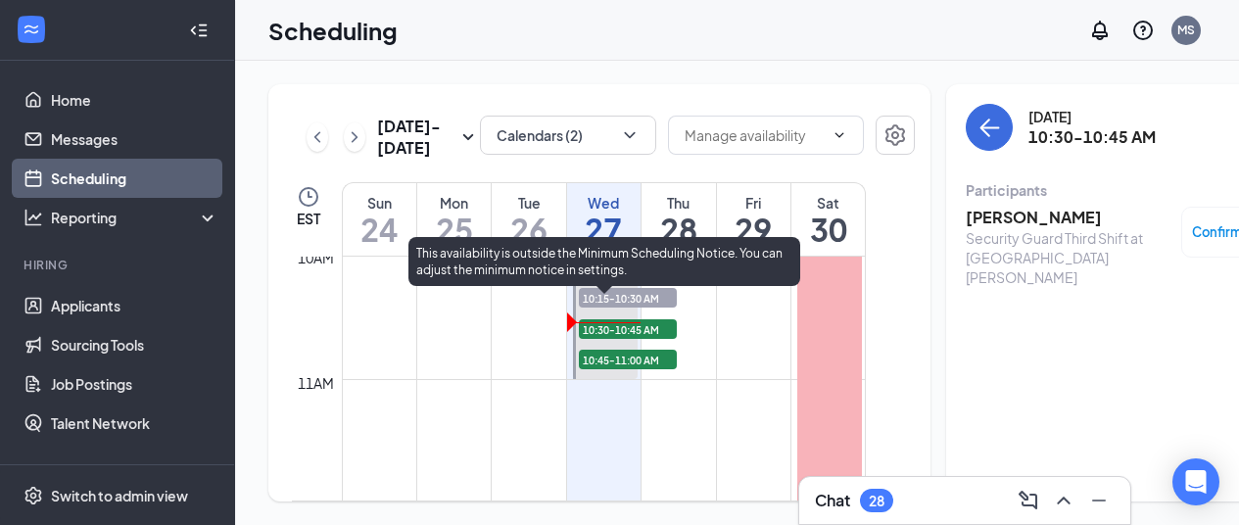
click at [624, 369] on span "10:45-11:00 AM" at bounding box center [628, 360] width 98 height 20
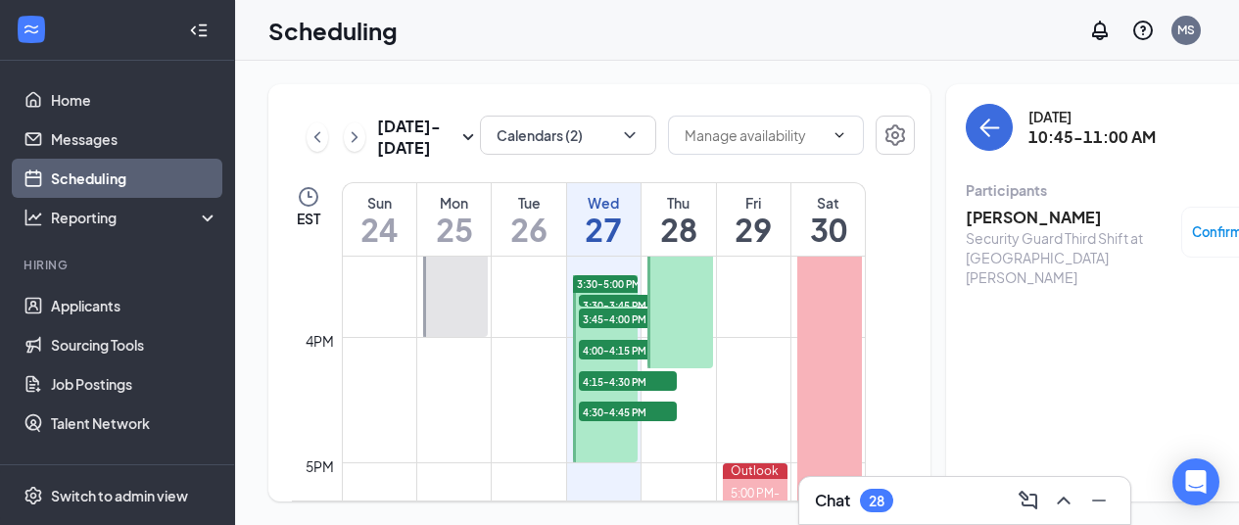
scroll to position [1942, 0]
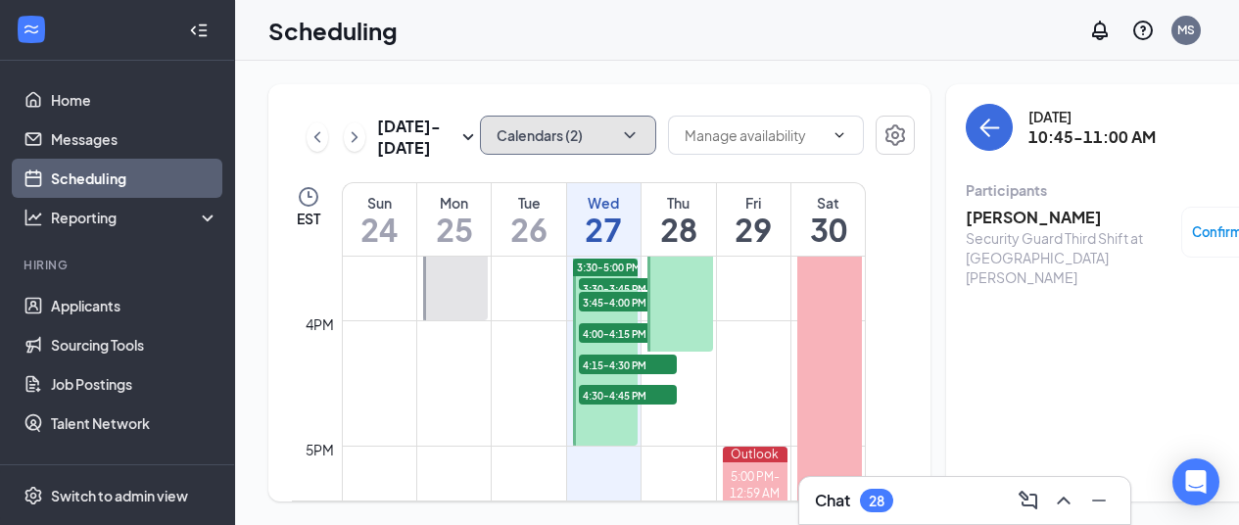
click at [573, 124] on button "Calendars (2)" at bounding box center [568, 135] width 176 height 39
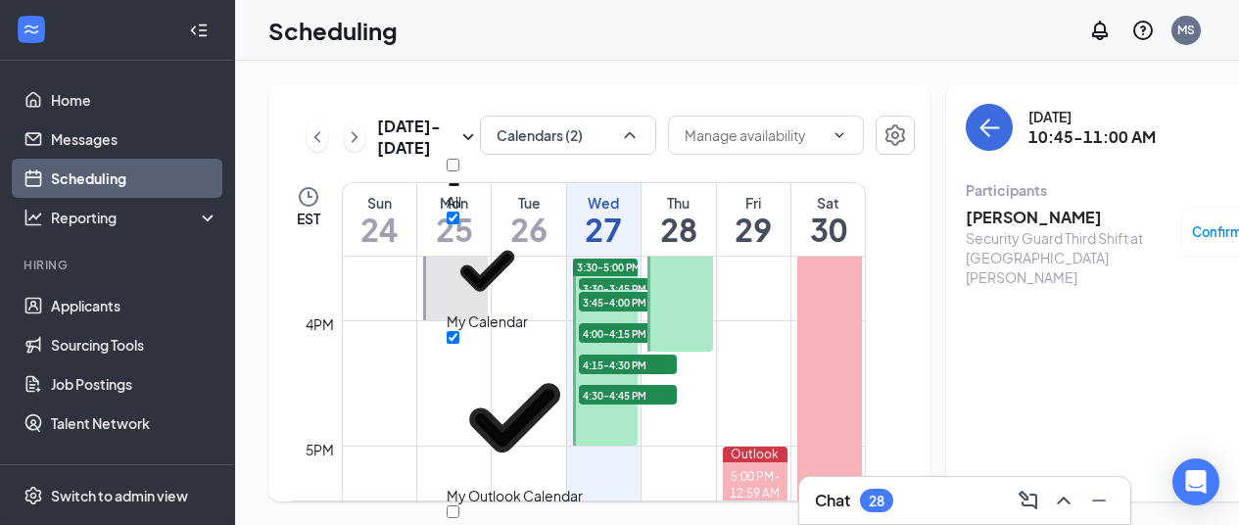
checkbox input "true"
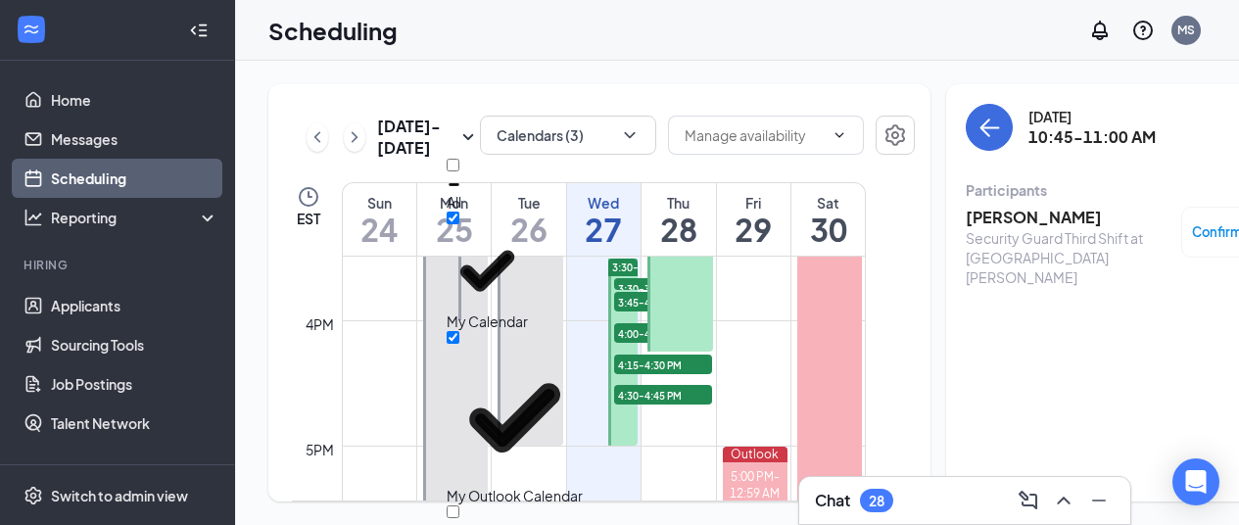
click at [619, 41] on div "Scheduling MS" at bounding box center [737, 30] width 1004 height 61
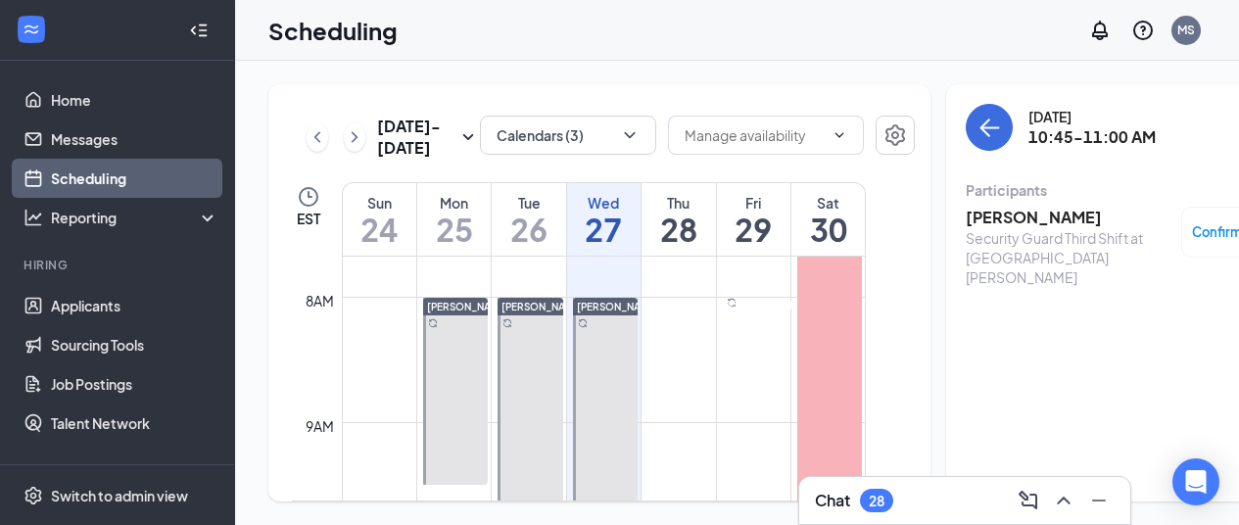
scroll to position [1257, 0]
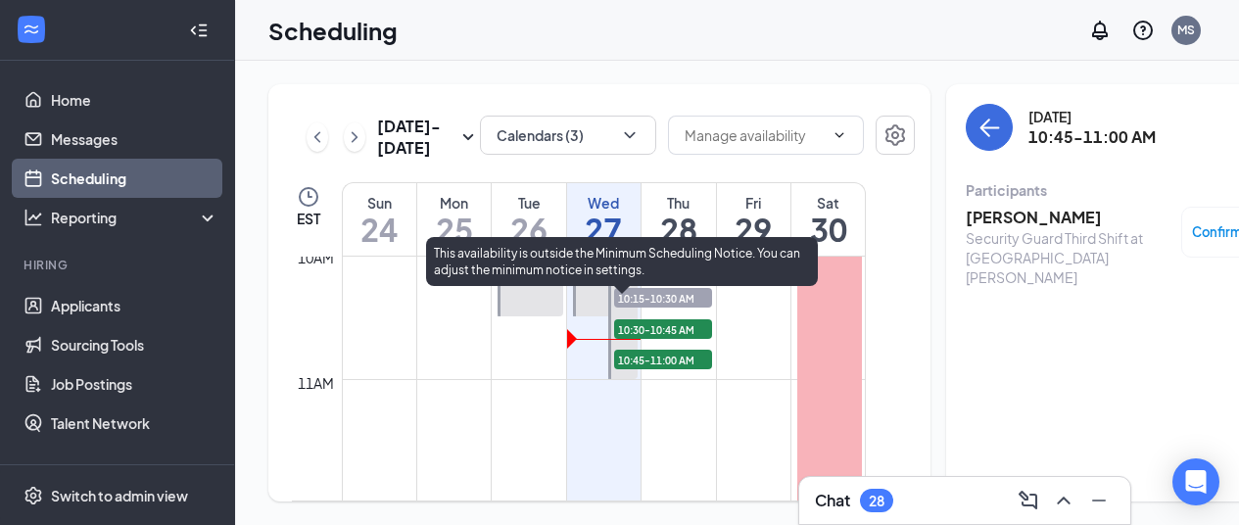
click at [674, 369] on span "10:45-11:00 AM" at bounding box center [663, 360] width 98 height 20
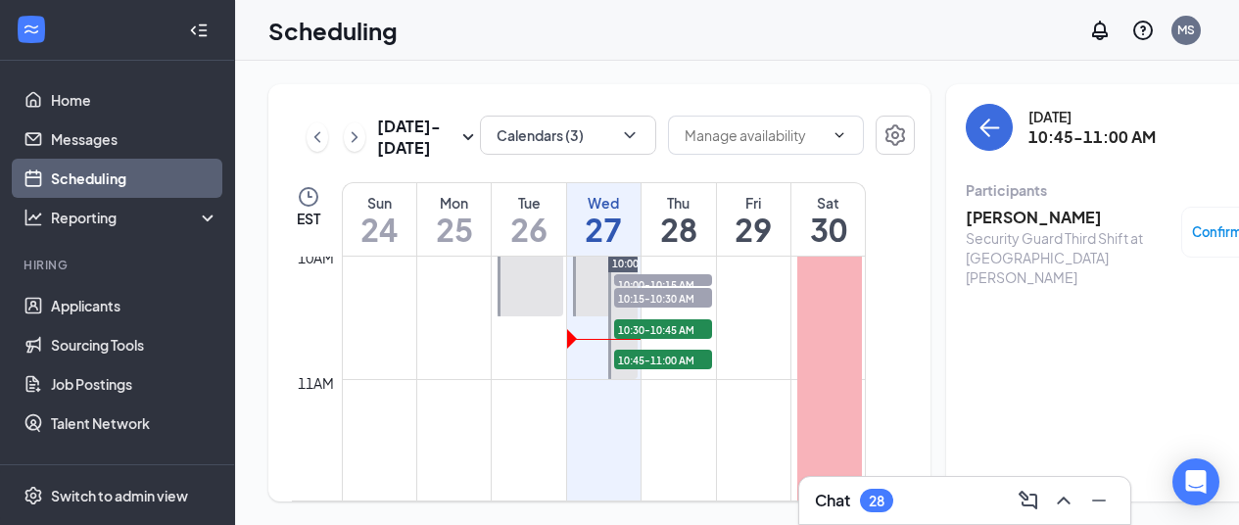
click at [985, 207] on h3 "[PERSON_NAME]" at bounding box center [1069, 218] width 206 height 22
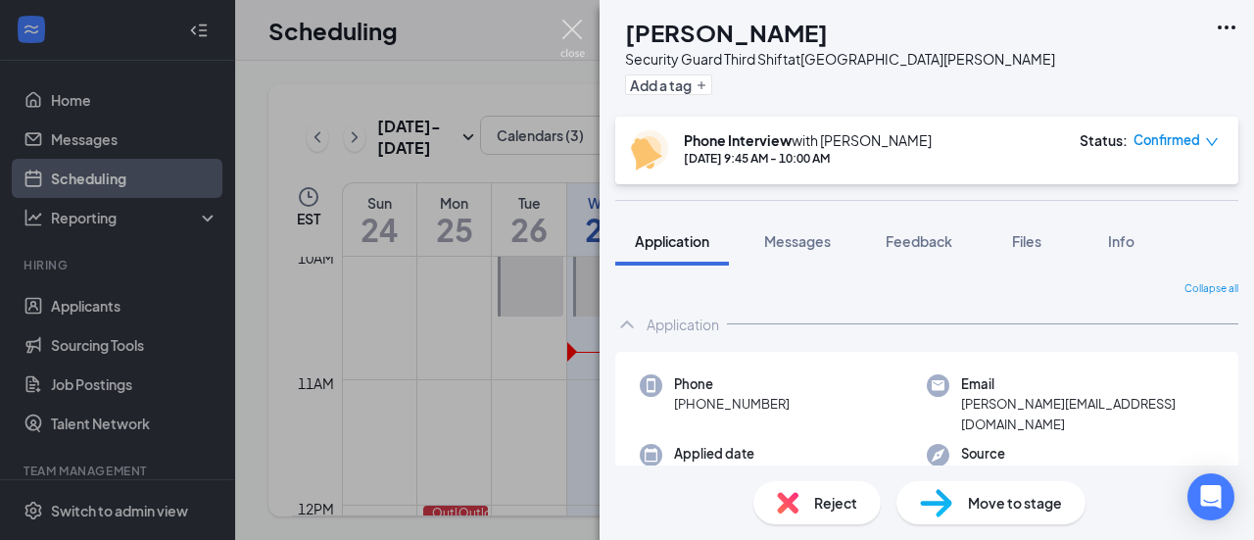
click at [577, 24] on img at bounding box center [572, 39] width 24 height 38
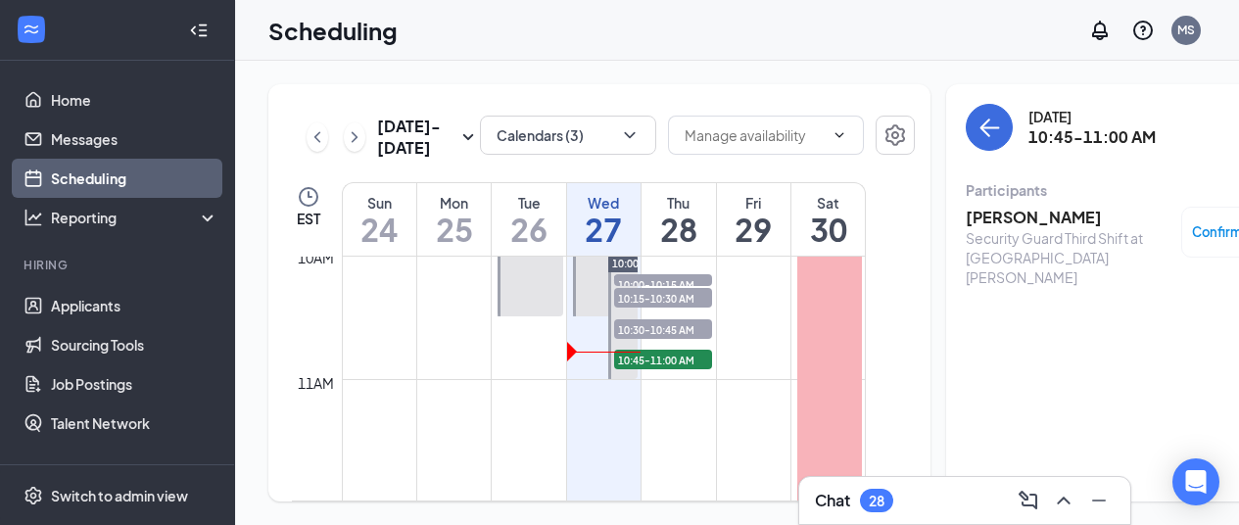
click at [933, 496] on div "Chat 28" at bounding box center [965, 500] width 300 height 31
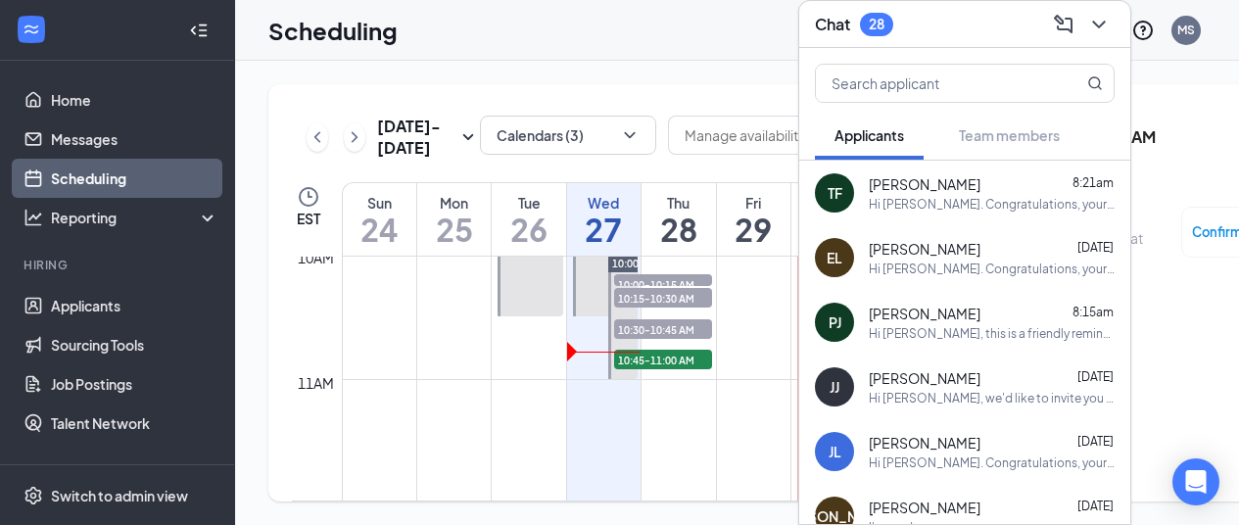
click at [1209, 104] on div "[DATE] 10:45-11:00 AM" at bounding box center [1126, 127] width 321 height 47
click at [1165, 136] on div "[DATE] 10:45-11:00 AM Participants [PERSON_NAME] Security Guard Third Shift at …" at bounding box center [1126, 201] width 321 height 195
click at [1098, 16] on icon "ChevronDown" at bounding box center [1099, 25] width 24 height 24
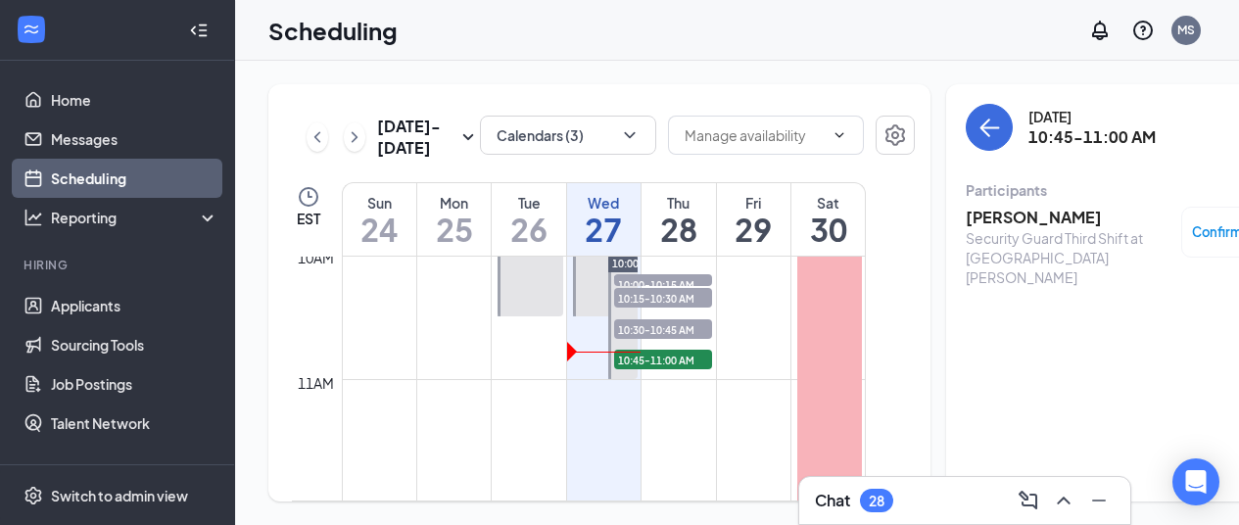
click at [982, 207] on h3 "[PERSON_NAME]" at bounding box center [1069, 218] width 206 height 22
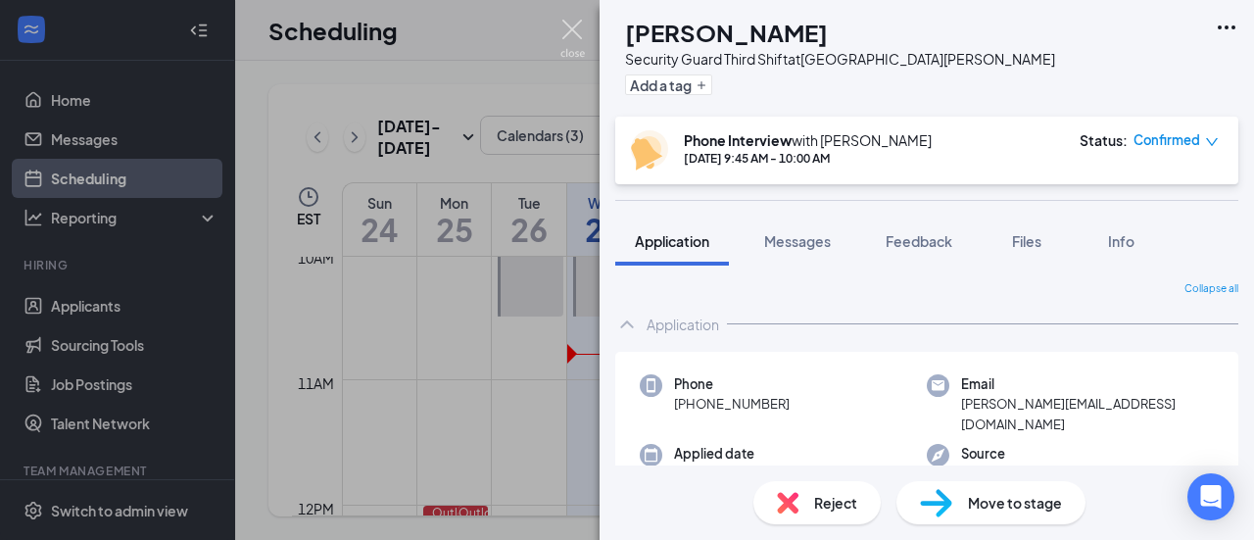
click at [563, 23] on img at bounding box center [572, 39] width 24 height 38
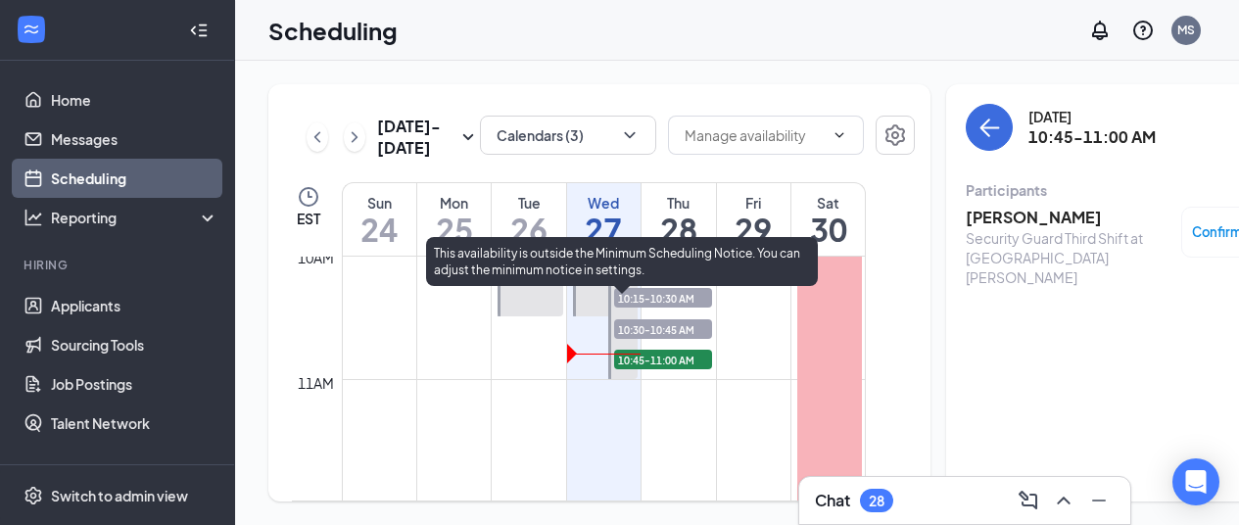
click at [663, 339] on span "10:30-10:45 AM" at bounding box center [663, 329] width 98 height 20
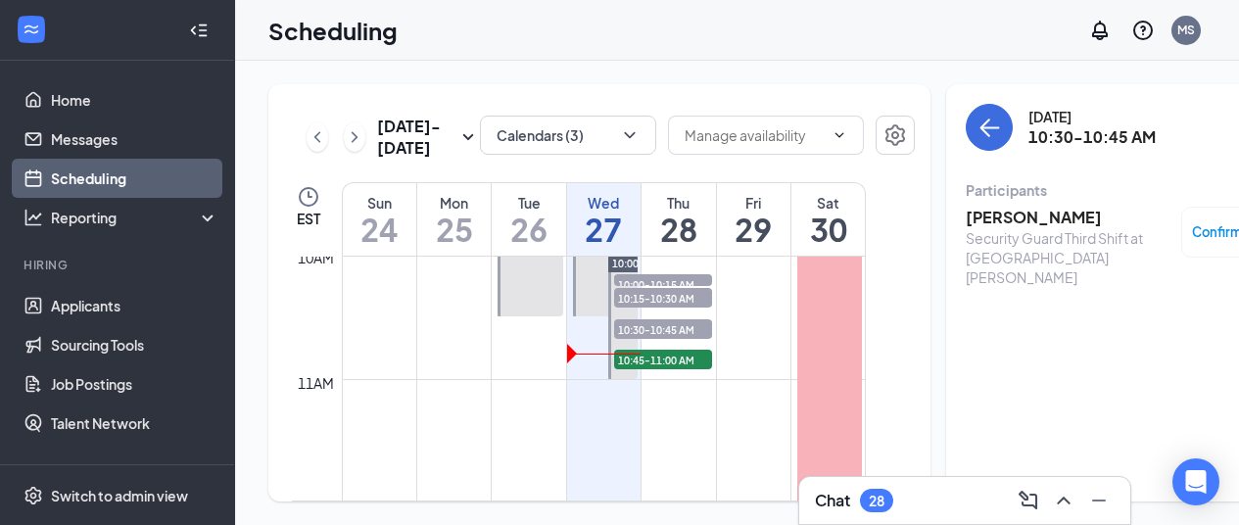
click at [967, 207] on h3 "[PERSON_NAME]" at bounding box center [1069, 218] width 206 height 22
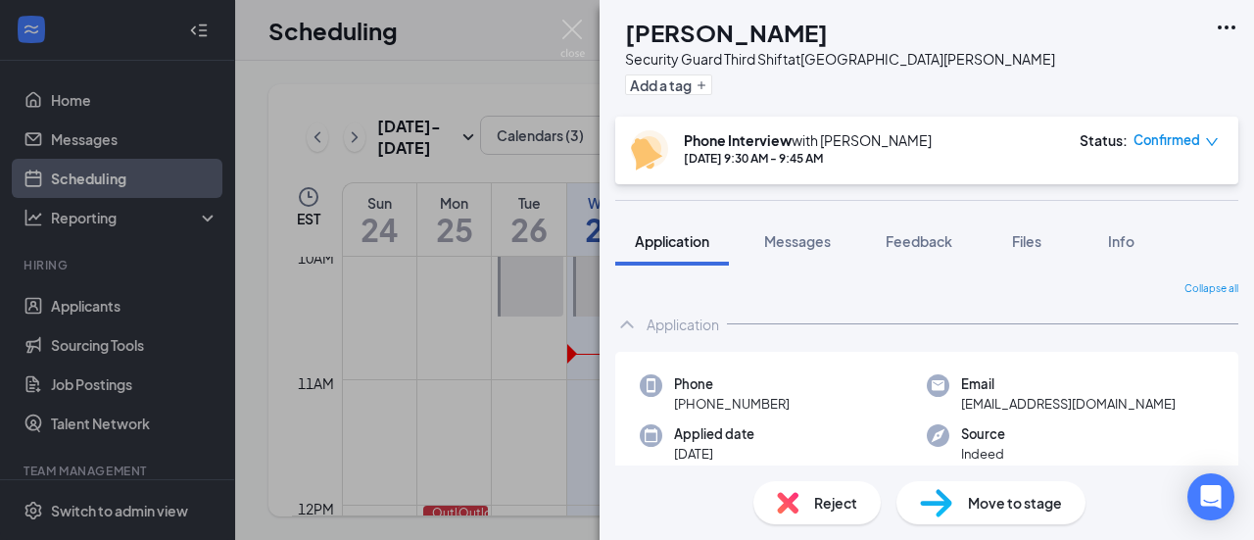
click at [1166, 138] on span "Confirmed" at bounding box center [1166, 140] width 67 height 20
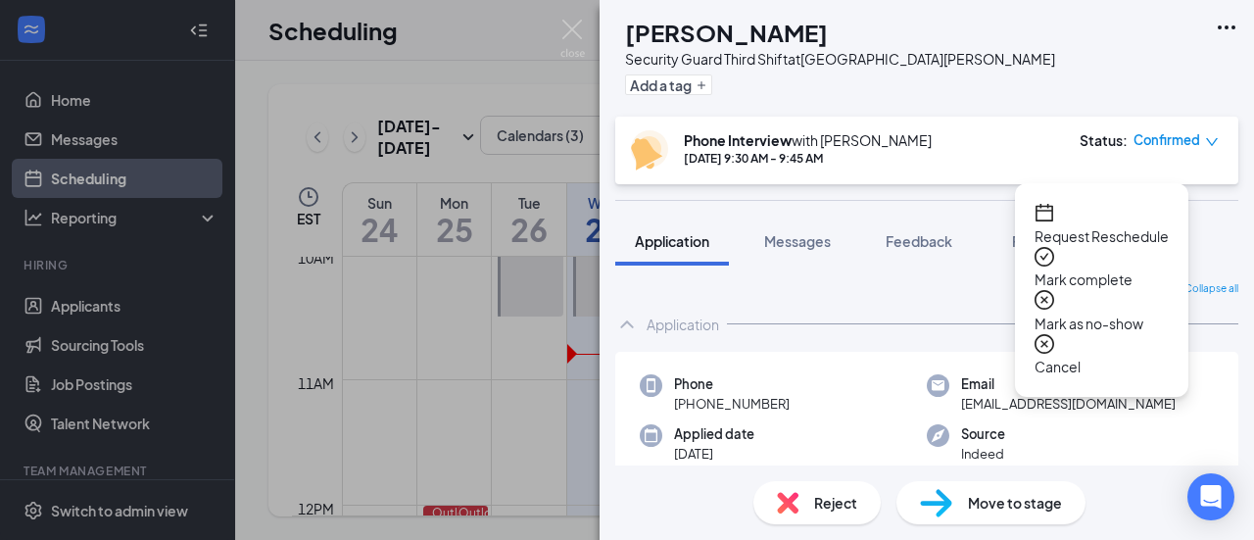
click at [1072, 150] on div "Phone Interview with [PERSON_NAME] [DATE] 9:30 AM - 9:45 AM Status : Confirmed" at bounding box center [925, 150] width 588 height 40
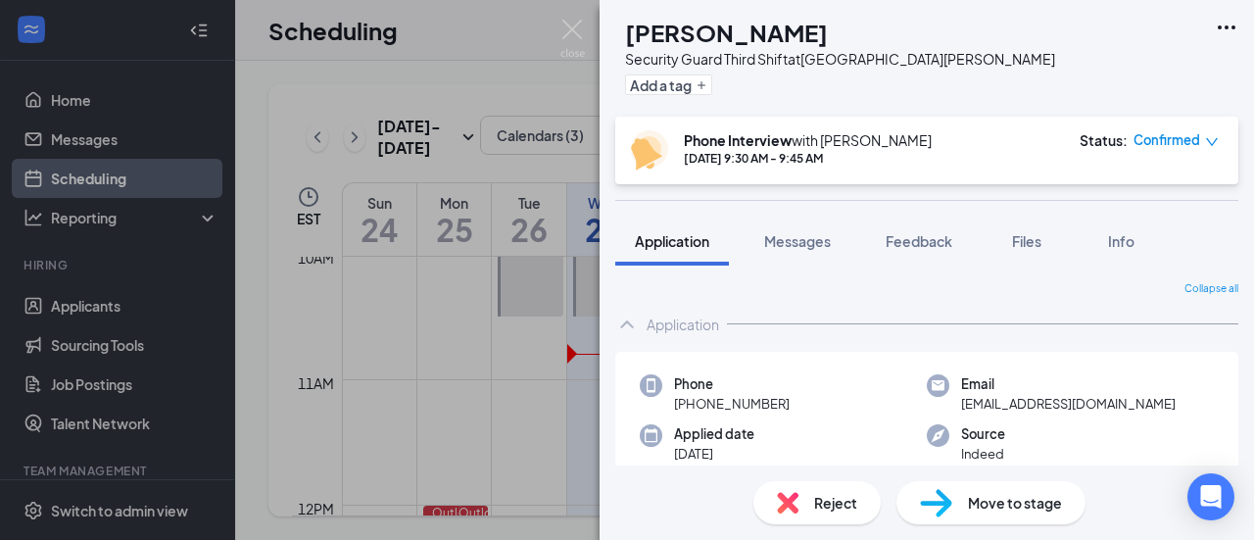
click at [960, 494] on div "Move to stage" at bounding box center [990, 502] width 189 height 43
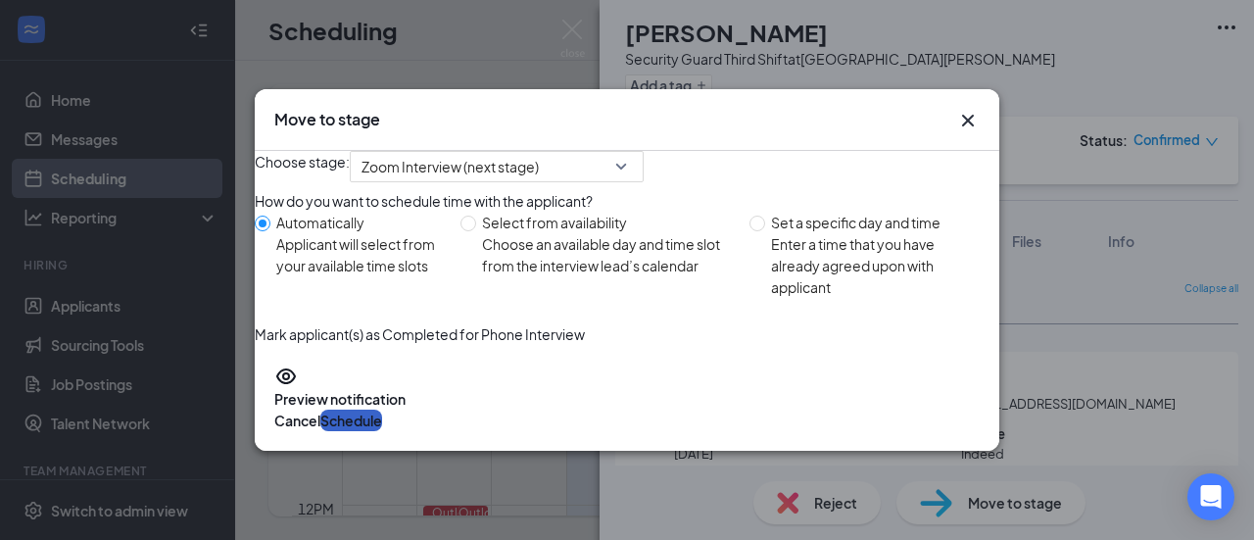
click at [382, 431] on button "Schedule" at bounding box center [351, 420] width 62 height 22
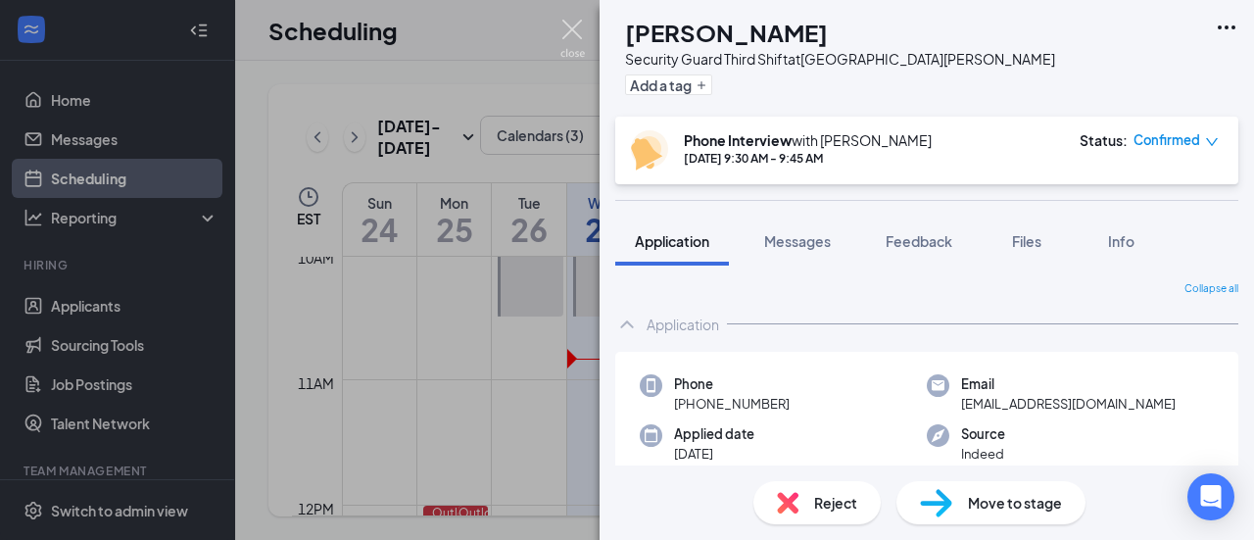
click at [572, 20] on img at bounding box center [572, 39] width 24 height 38
